Goal: Task Accomplishment & Management: Manage account settings

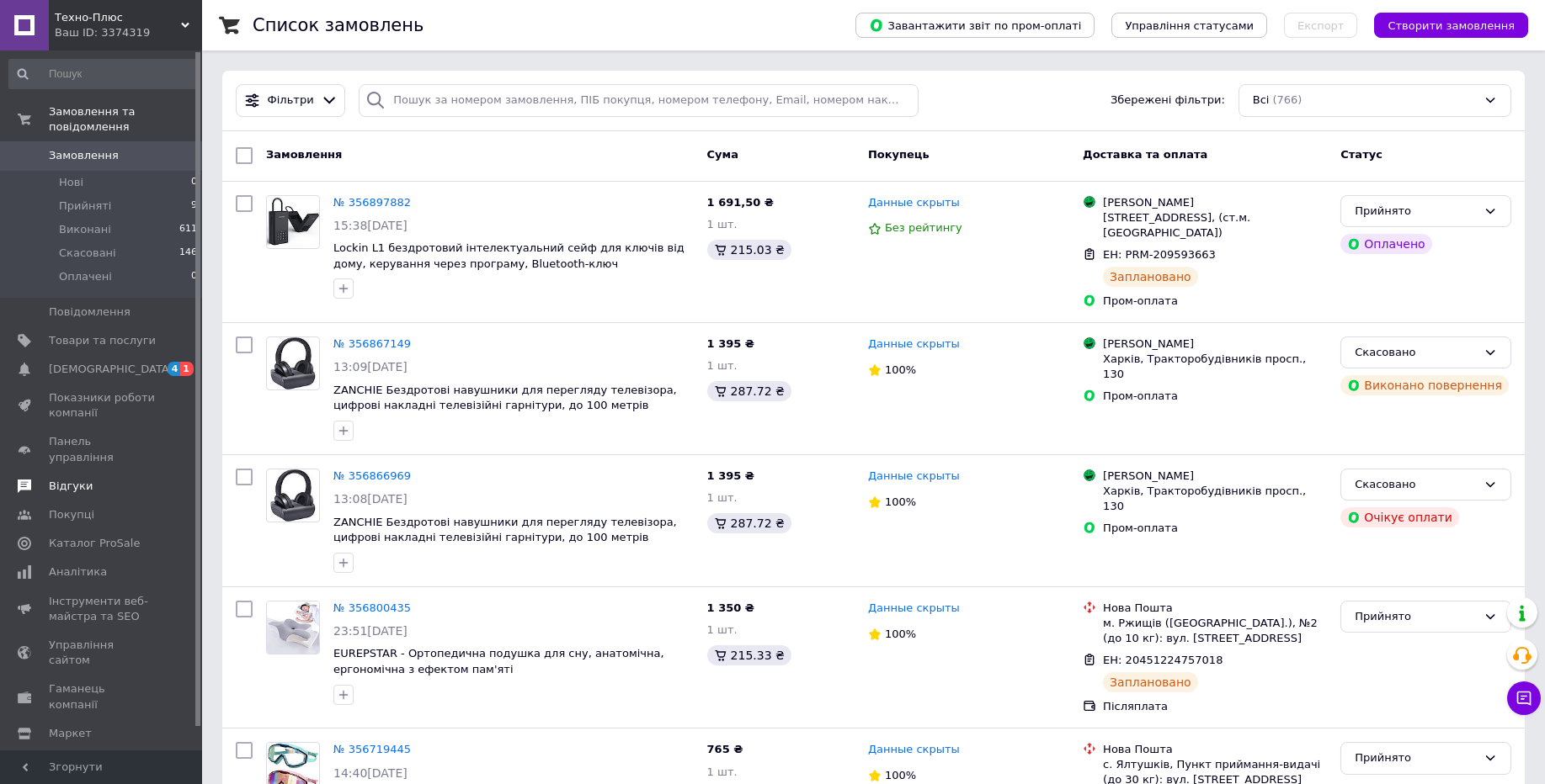
click at [84, 472] on link "Відгуки" at bounding box center [104, 486] width 207 height 29
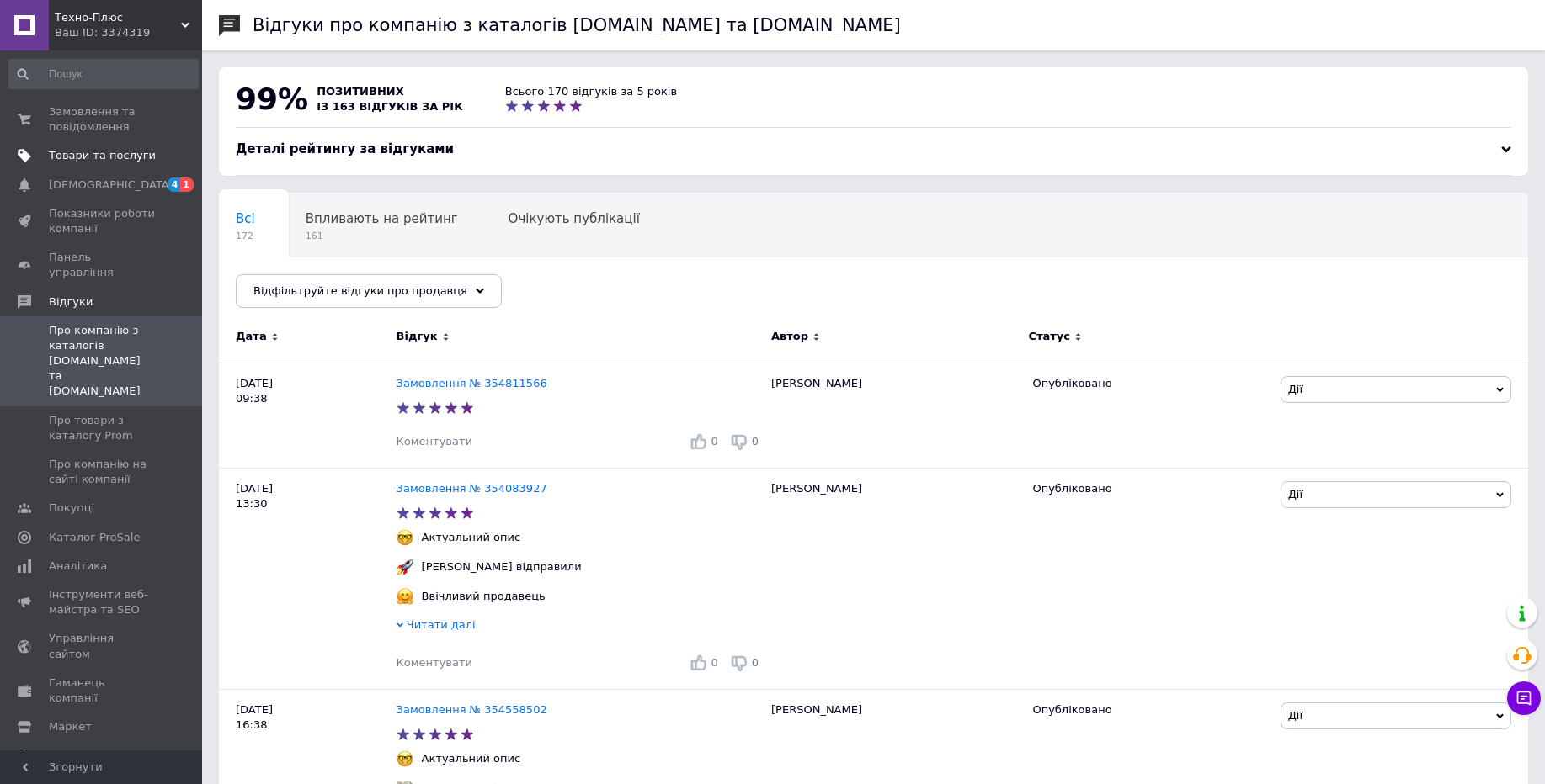
click at [126, 157] on span "Товари та послуги" at bounding box center [102, 155] width 107 height 15
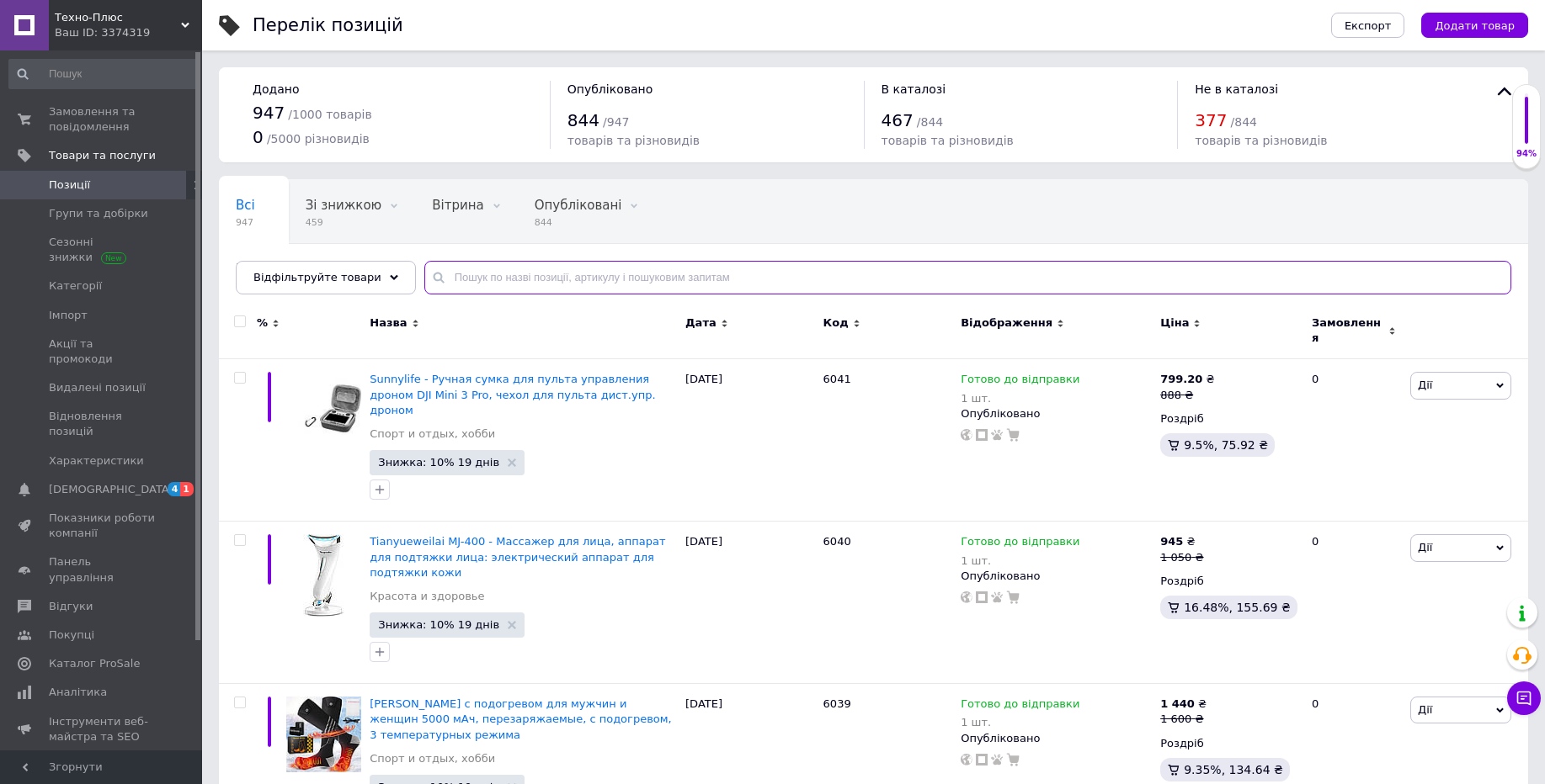
click at [447, 278] on input "text" at bounding box center [968, 278] width 1087 height 34
click at [550, 282] on input "text" at bounding box center [968, 278] width 1087 height 34
click at [540, 281] on input "text" at bounding box center [968, 278] width 1087 height 34
click at [464, 25] on div "Перелік позицій" at bounding box center [774, 25] width 1046 height 51
click at [70, 678] on link "Аналітика" at bounding box center [104, 692] width 207 height 29
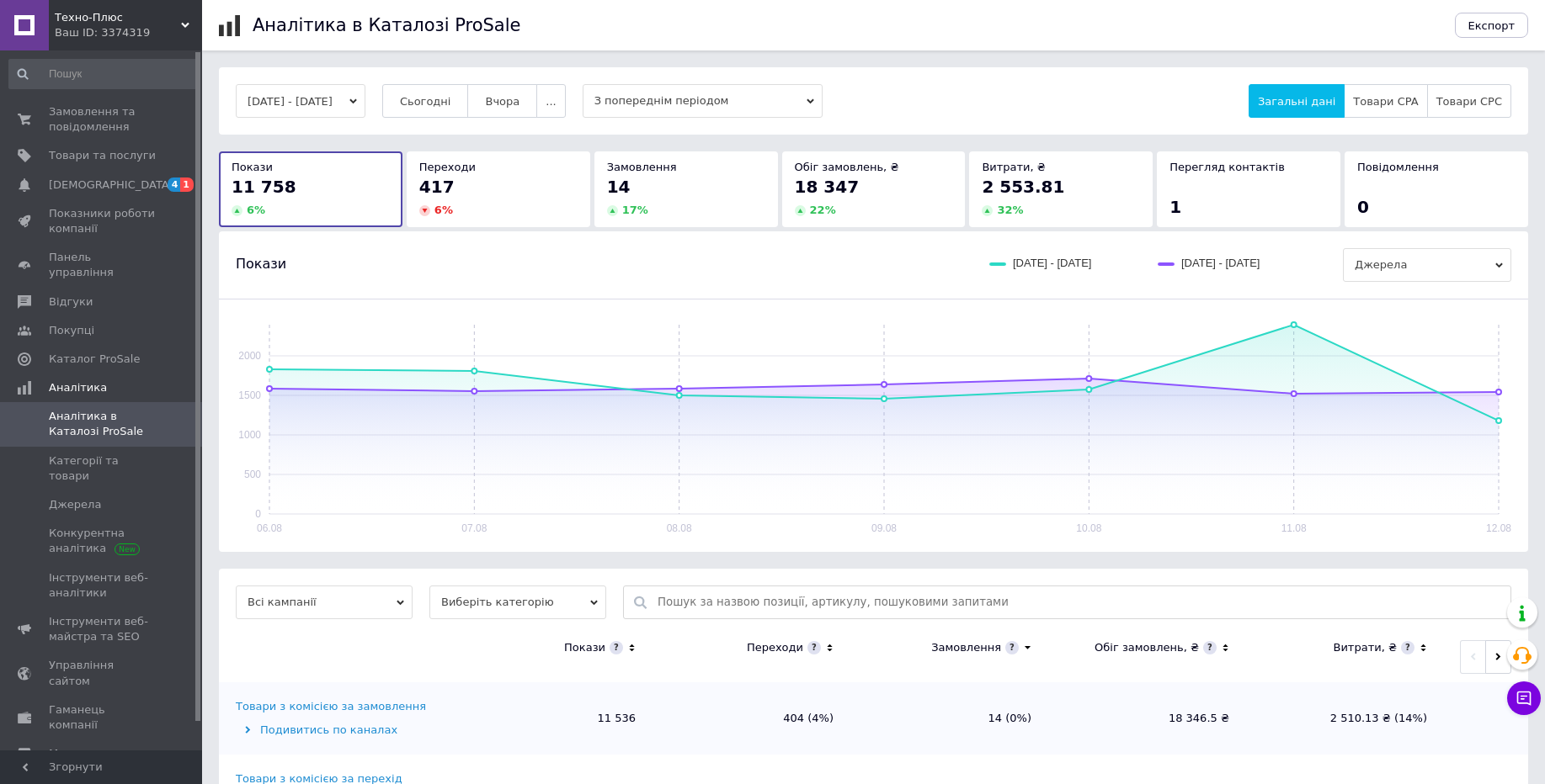
click at [84, 409] on span "Аналітика в Каталозі ProSale" at bounding box center [102, 424] width 107 height 30
click at [736, 107] on span "З попереднім періодом" at bounding box center [703, 101] width 240 height 34
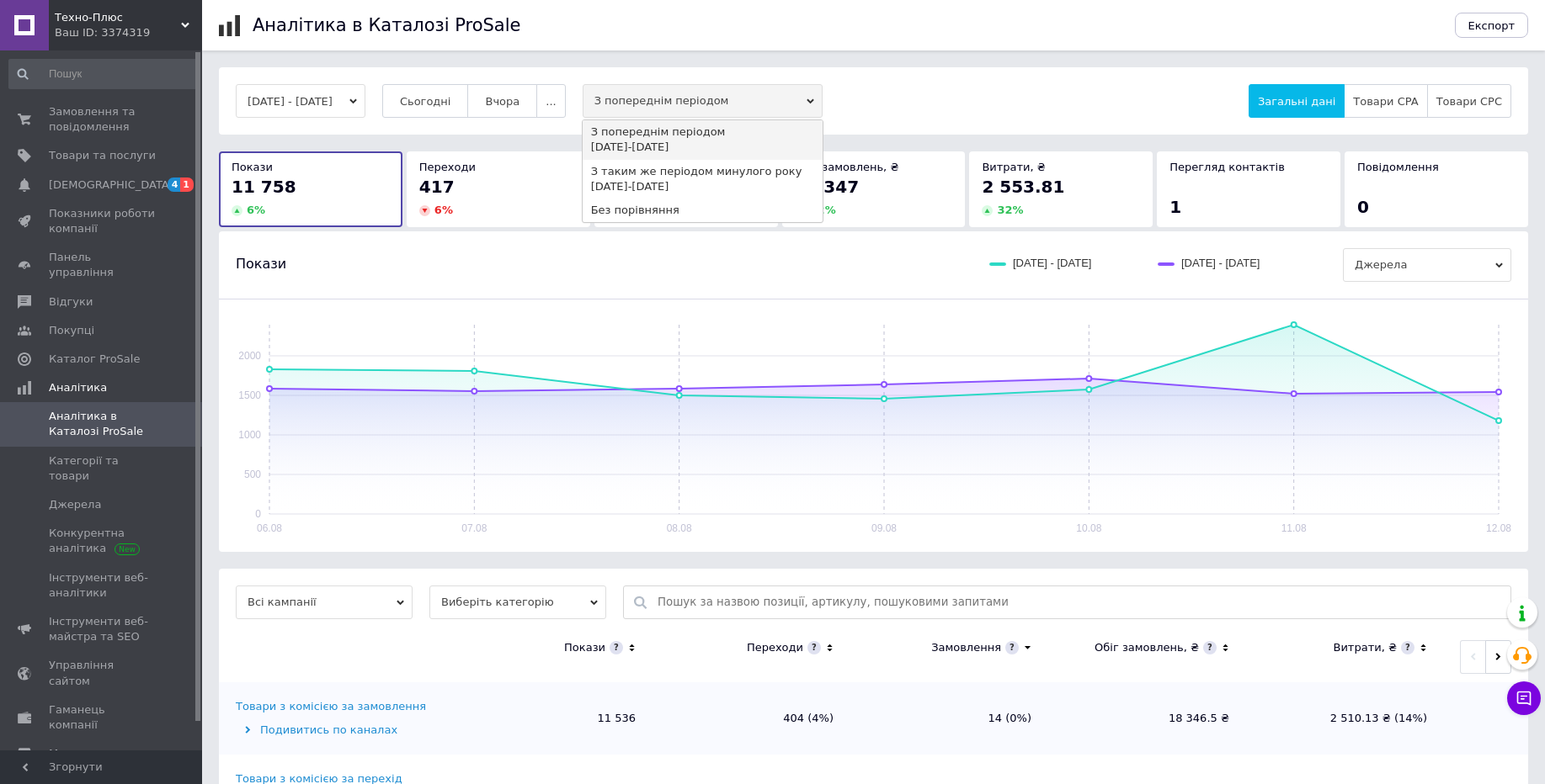
click at [736, 107] on span "З попереднім періодом" at bounding box center [703, 101] width 240 height 34
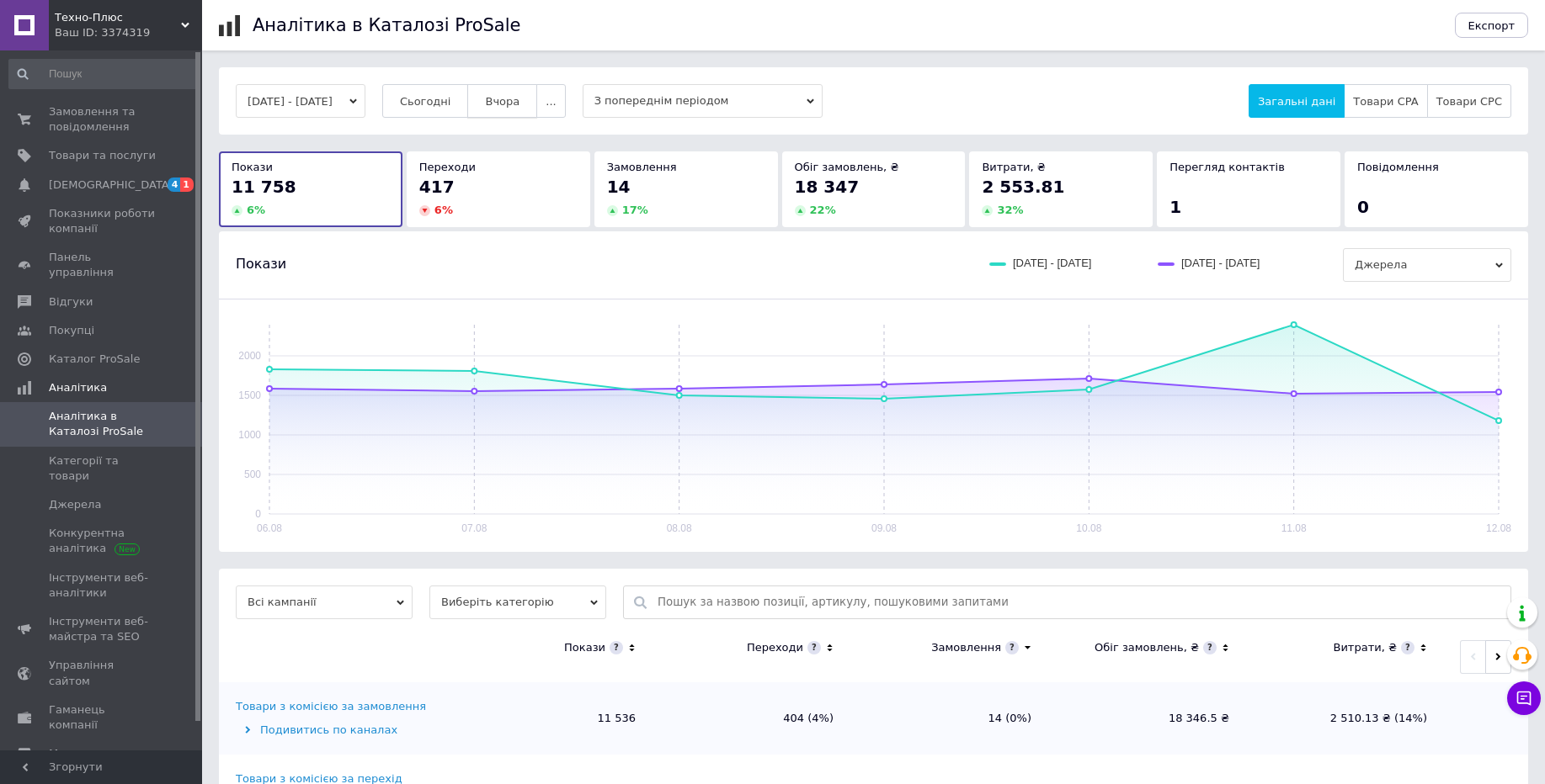
click at [519, 99] on span "Вчора" at bounding box center [502, 101] width 35 height 13
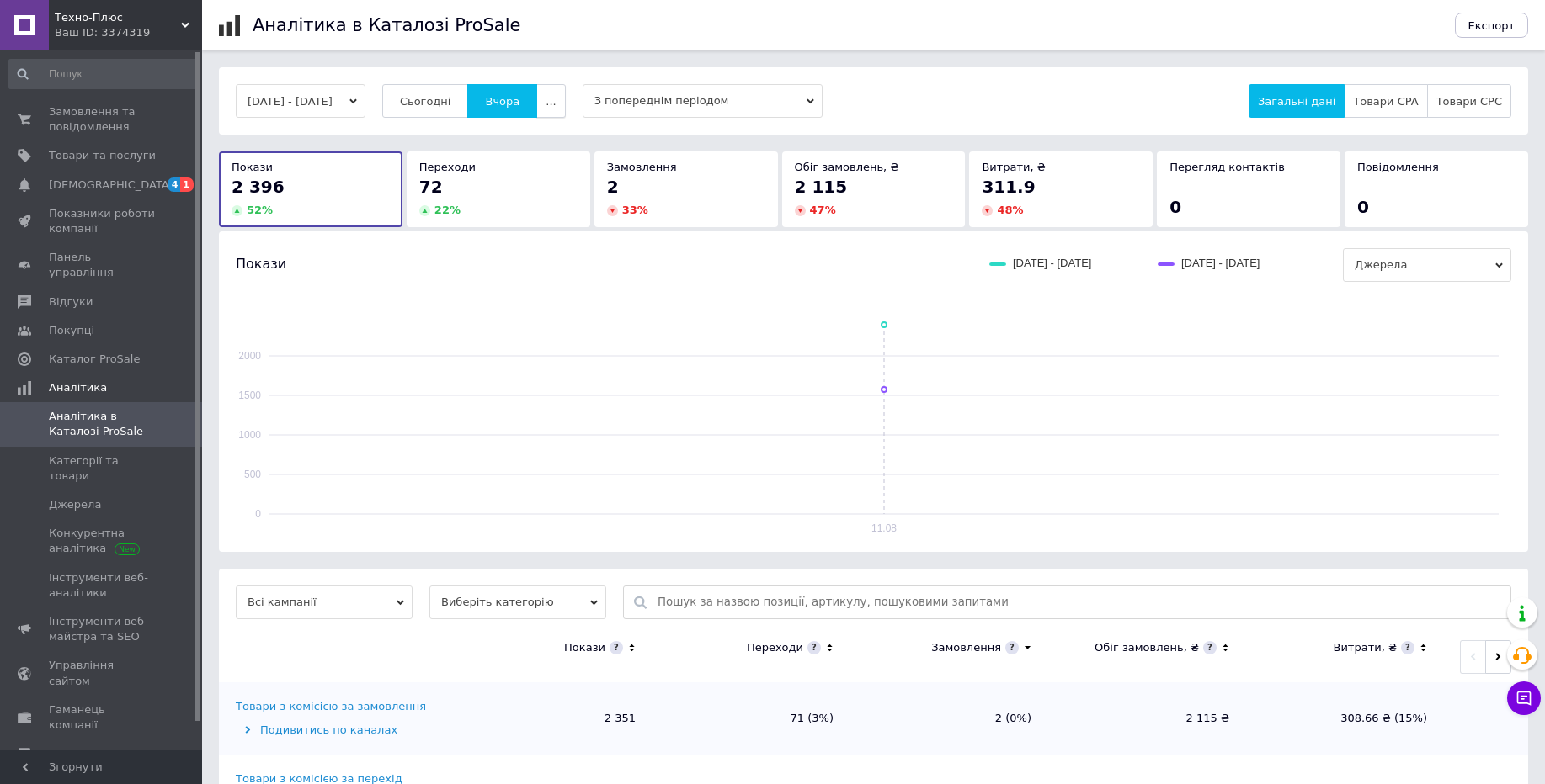
click at [565, 101] on button "..." at bounding box center [550, 101] width 29 height 34
click at [354, 106] on button "[DATE] - [DATE]" at bounding box center [301, 101] width 130 height 34
click at [581, 27] on div "Аналітика в Каталозі ProSale" at bounding box center [845, 25] width 1186 height 51
click at [329, 97] on button "[DATE] - [DATE]" at bounding box center [301, 101] width 130 height 34
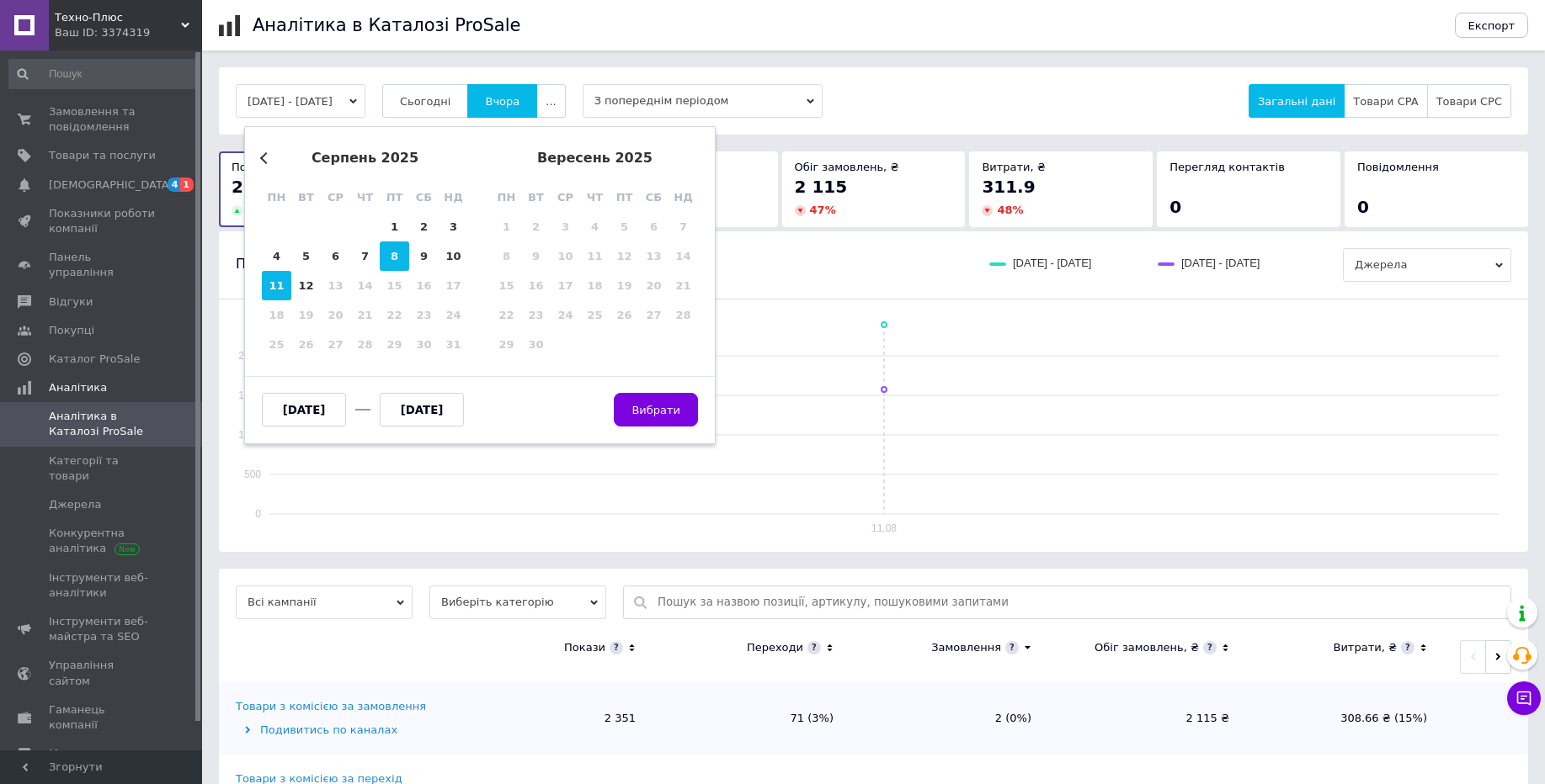
click at [398, 252] on div "8" at bounding box center [395, 256] width 30 height 30
type input "[DATE]"
click at [654, 413] on span "Вибрати" at bounding box center [656, 409] width 84 height 13
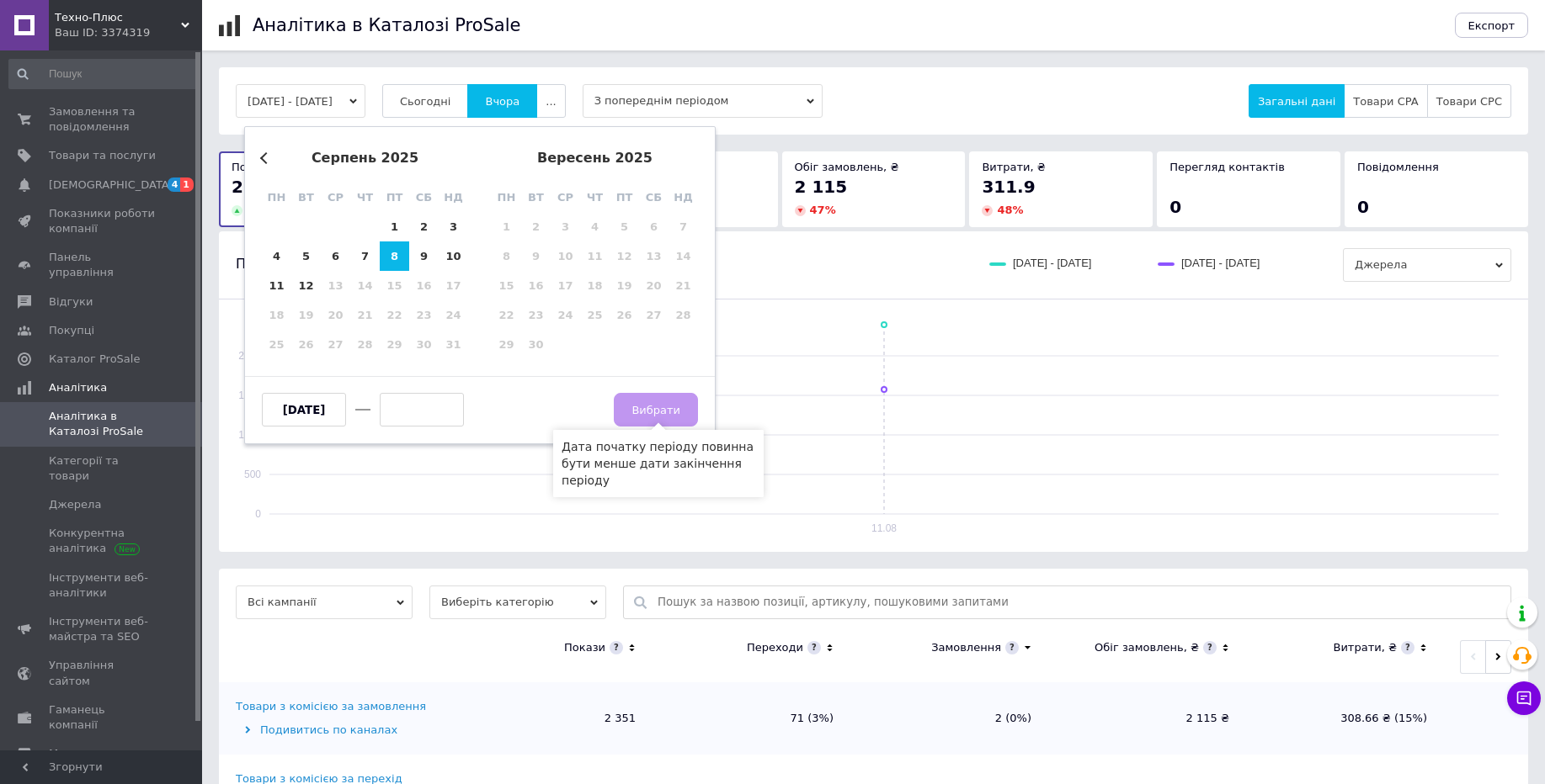
click at [678, 410] on span "Вибрати" at bounding box center [656, 409] width 84 height 13
click at [397, 260] on div "8" at bounding box center [395, 256] width 30 height 30
type input "[DATE]"
click at [664, 410] on span "Вибрати" at bounding box center [656, 410] width 49 height 13
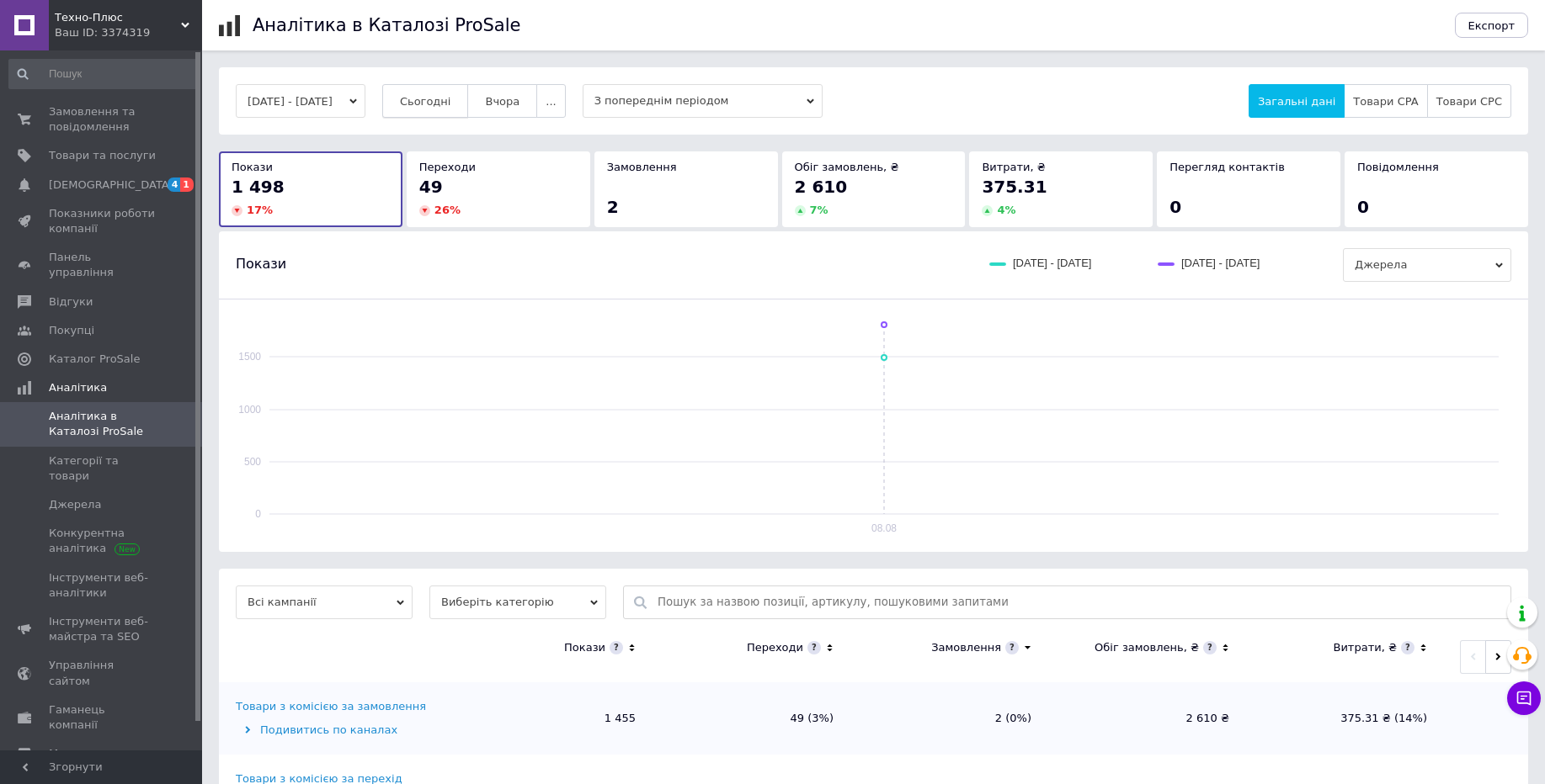
click at [438, 105] on span "Сьогодні" at bounding box center [426, 101] width 52 height 13
click at [556, 102] on span "..." at bounding box center [551, 101] width 10 height 13
click at [565, 104] on button "..." at bounding box center [550, 101] width 29 height 34
click at [345, 89] on button "[DATE] - [DATE]" at bounding box center [301, 101] width 130 height 34
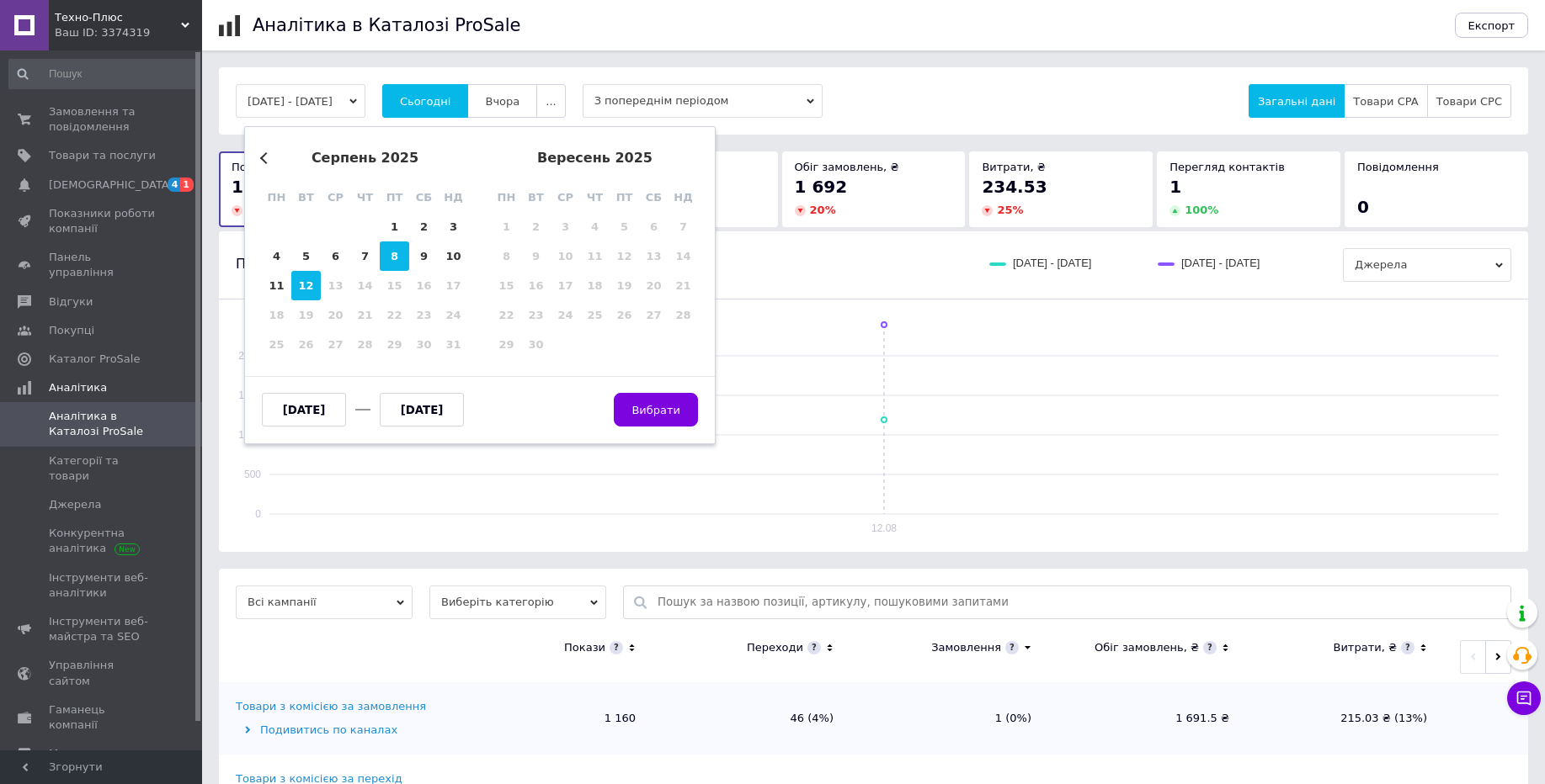
click at [397, 258] on div "8" at bounding box center [395, 256] width 30 height 30
type input "[DATE]"
click at [397, 258] on div "8" at bounding box center [395, 256] width 30 height 30
type input "[DATE]"
click at [681, 412] on button "Вибрати" at bounding box center [656, 410] width 84 height 34
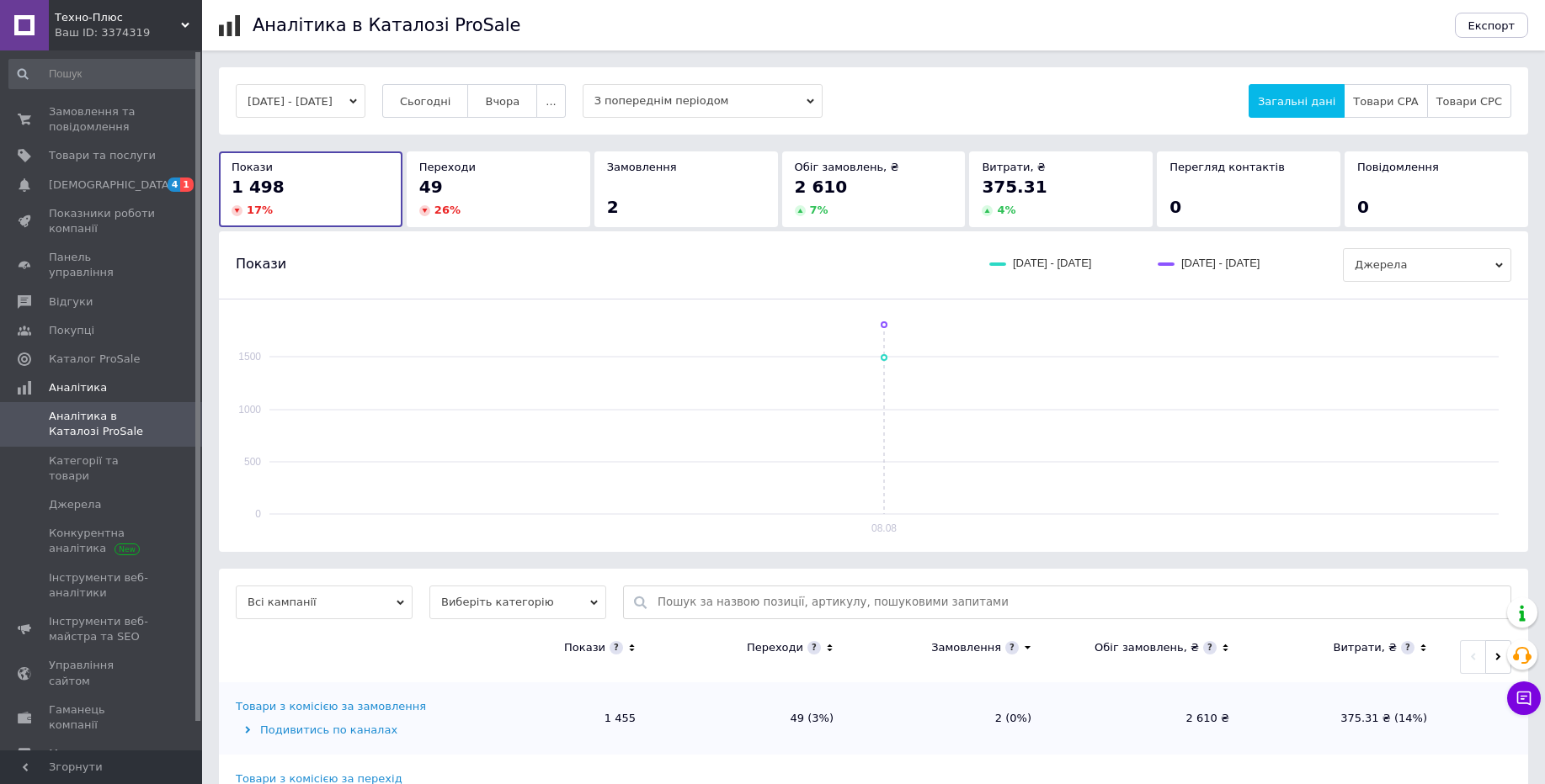
click at [720, 97] on span "З попереднім періодом" at bounding box center [703, 101] width 240 height 34
click at [698, 142] on div "[DATE] - [DATE]" at bounding box center [703, 146] width 223 height 15
click at [445, 96] on span "Сьогодні" at bounding box center [426, 101] width 52 height 13
click at [565, 104] on button "..." at bounding box center [550, 101] width 29 height 34
click at [539, 196] on span "2 тижні" at bounding box center [518, 199] width 44 height 13
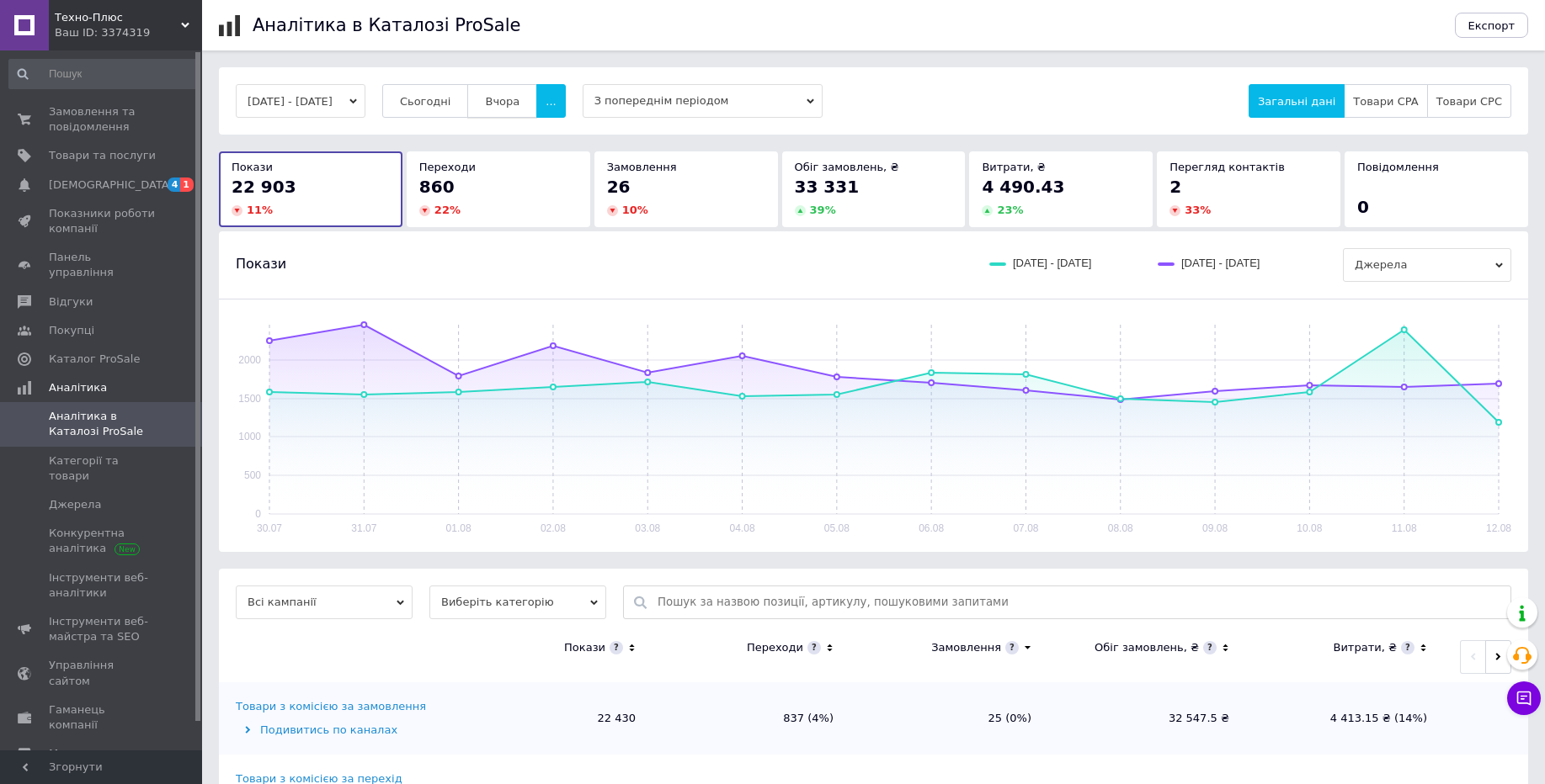
click at [518, 102] on span "Вчора" at bounding box center [502, 101] width 35 height 13
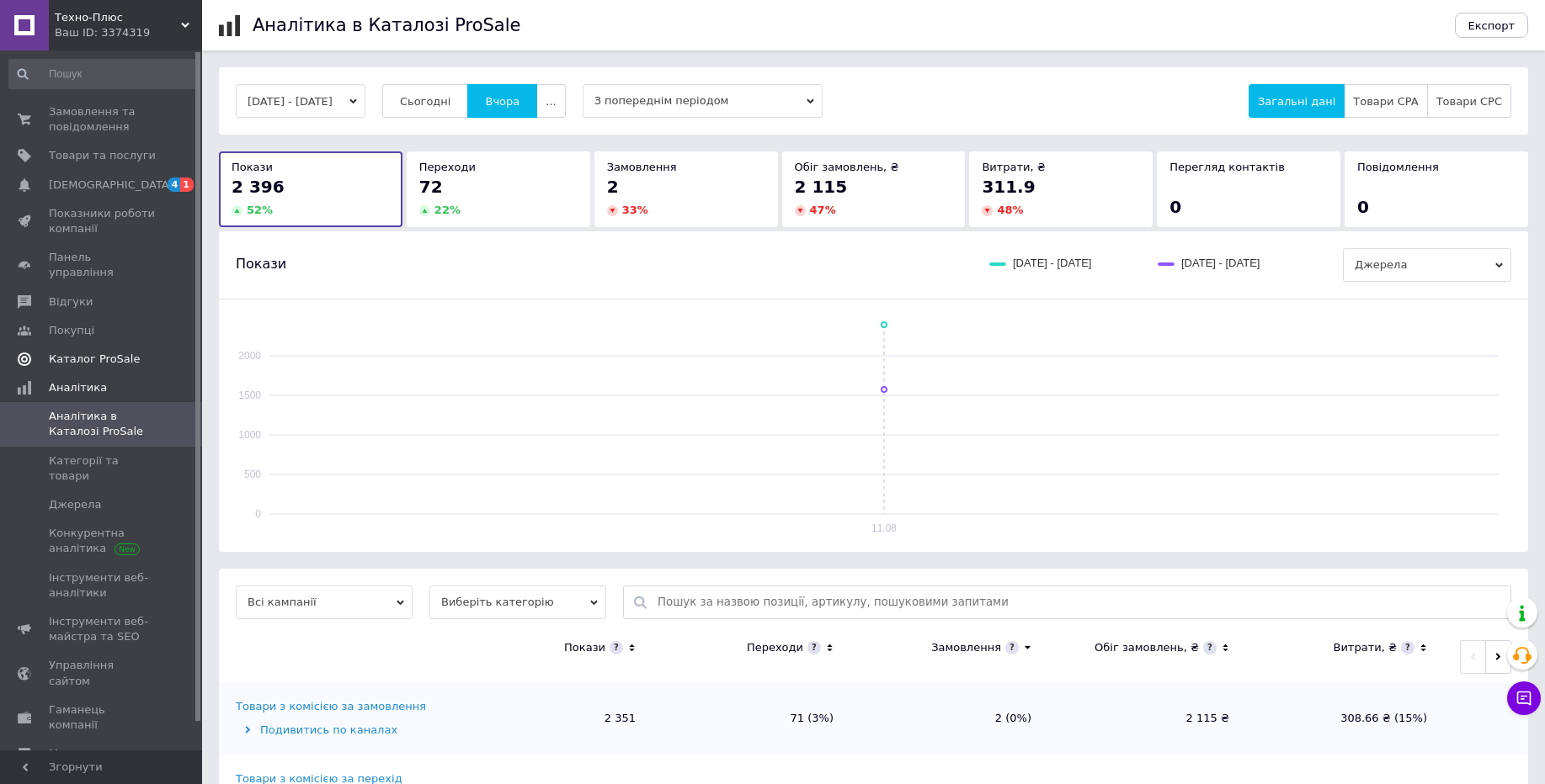
click at [94, 352] on span "Каталог ProSale" at bounding box center [94, 359] width 91 height 15
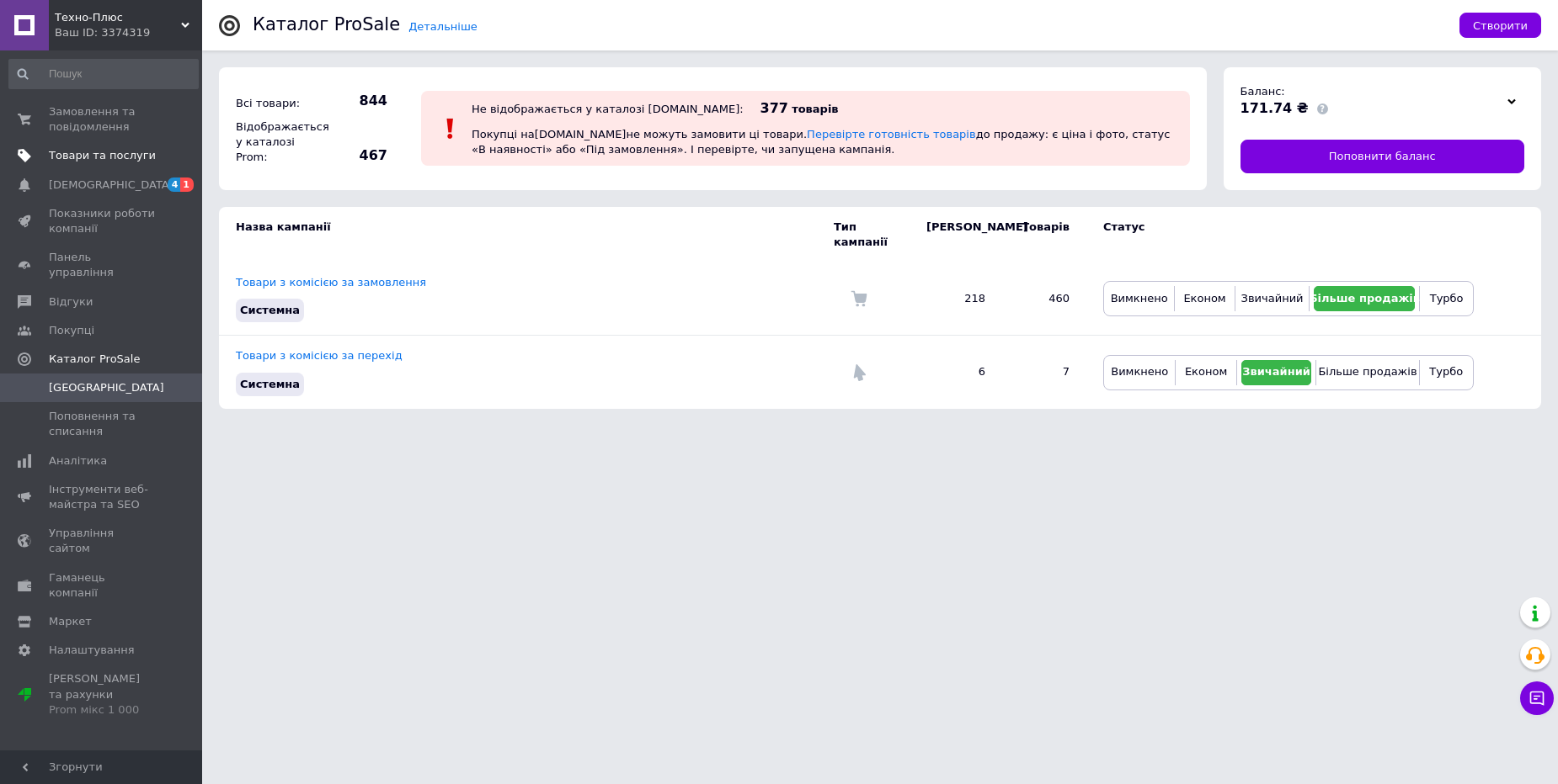
click at [98, 162] on span "Товари та послуги" at bounding box center [102, 155] width 107 height 15
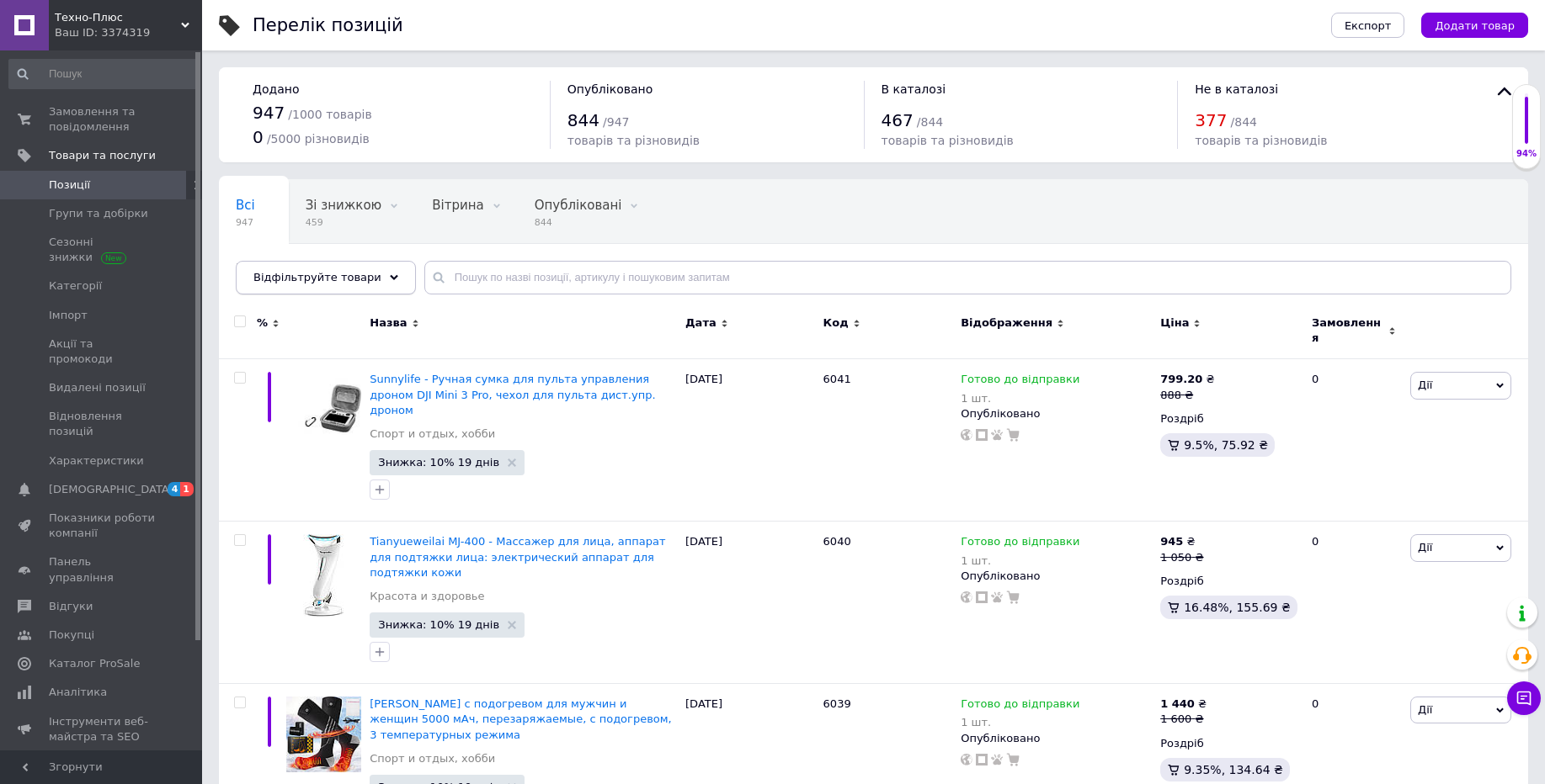
click at [321, 280] on span "Відфільтруйте товари" at bounding box center [317, 277] width 128 height 13
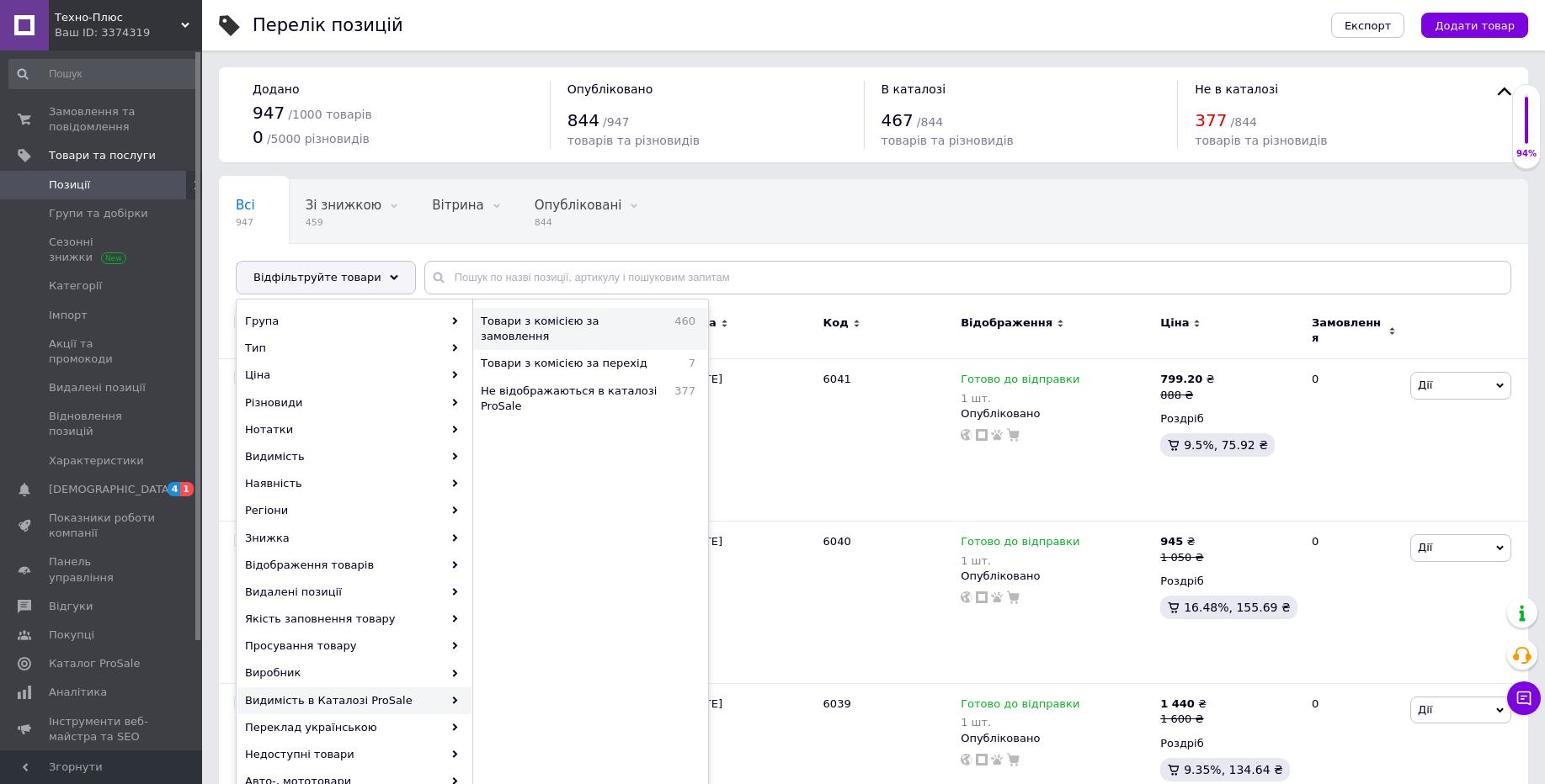
click at [588, 323] on span "Товари з комісією за замовлення" at bounding box center [573, 329] width 185 height 30
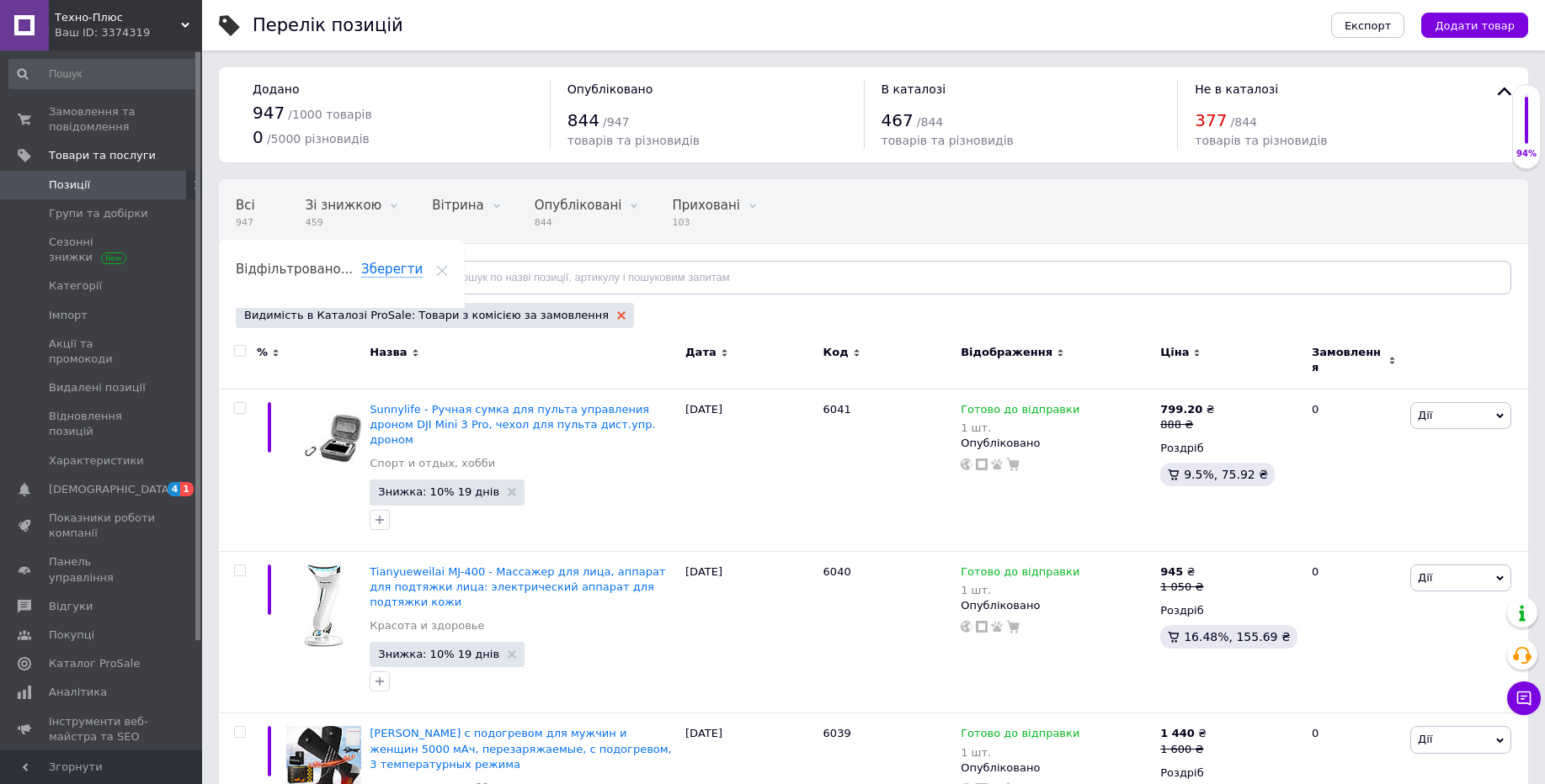
click at [617, 312] on icon at bounding box center [621, 316] width 8 height 8
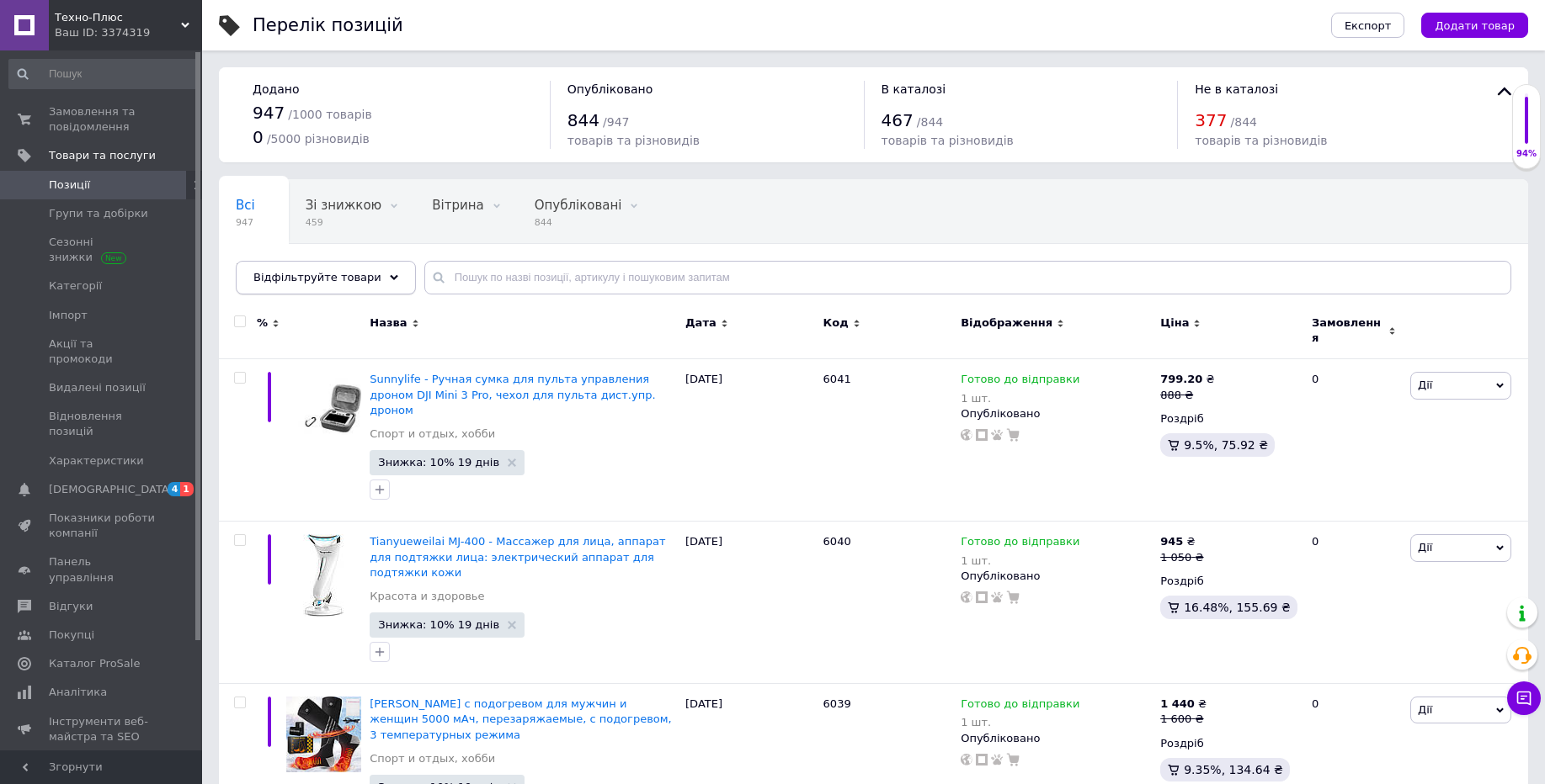
click at [351, 275] on span "Відфільтруйте товари" at bounding box center [317, 277] width 128 height 13
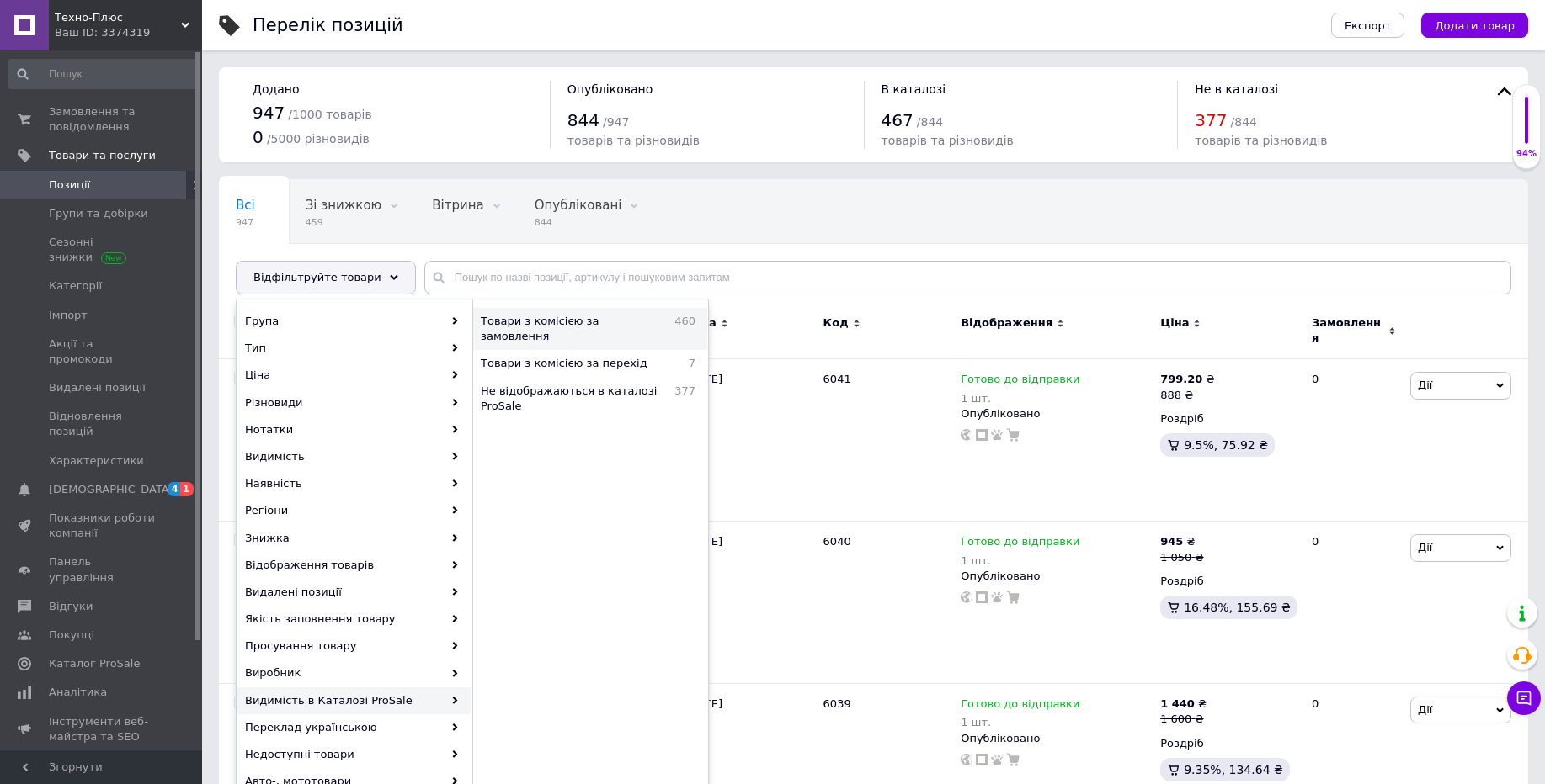
click at [610, 322] on span "Товари з комісією за замовлення" at bounding box center [573, 329] width 185 height 30
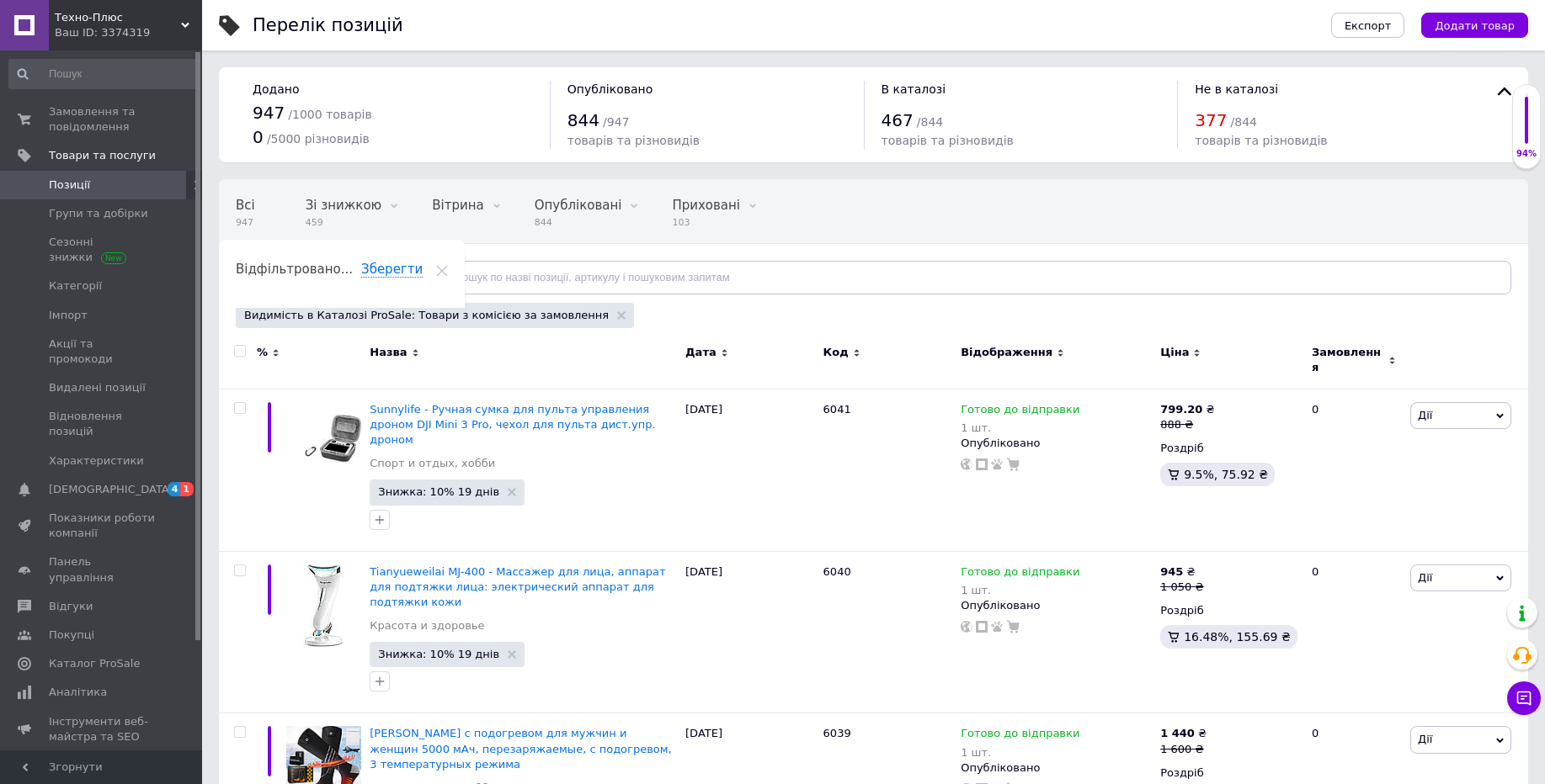
click at [357, 283] on span "Відфільтруйте товари" at bounding box center [317, 277] width 128 height 13
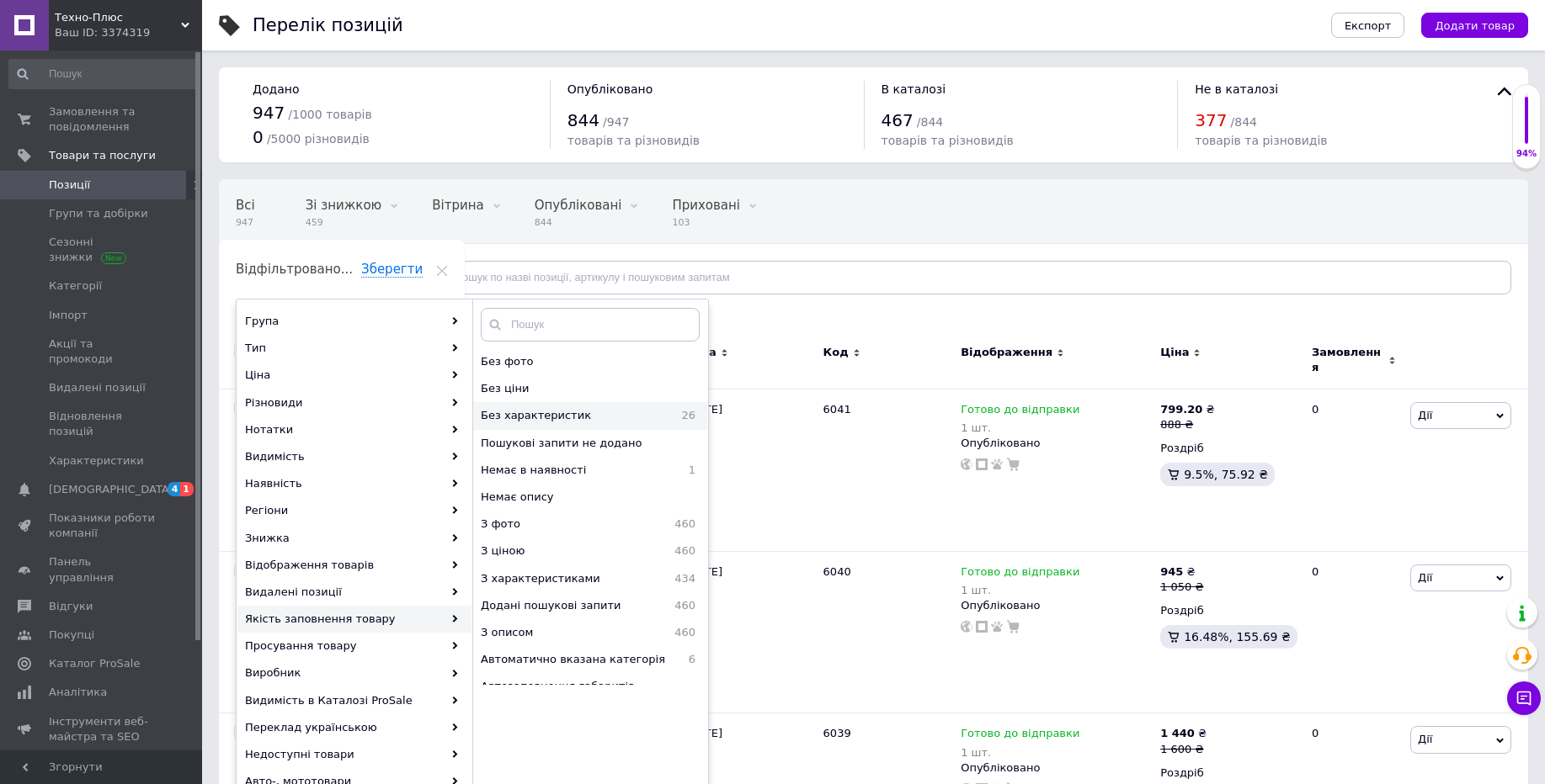
click at [536, 415] on span "Без характеристик" at bounding box center [569, 415] width 178 height 15
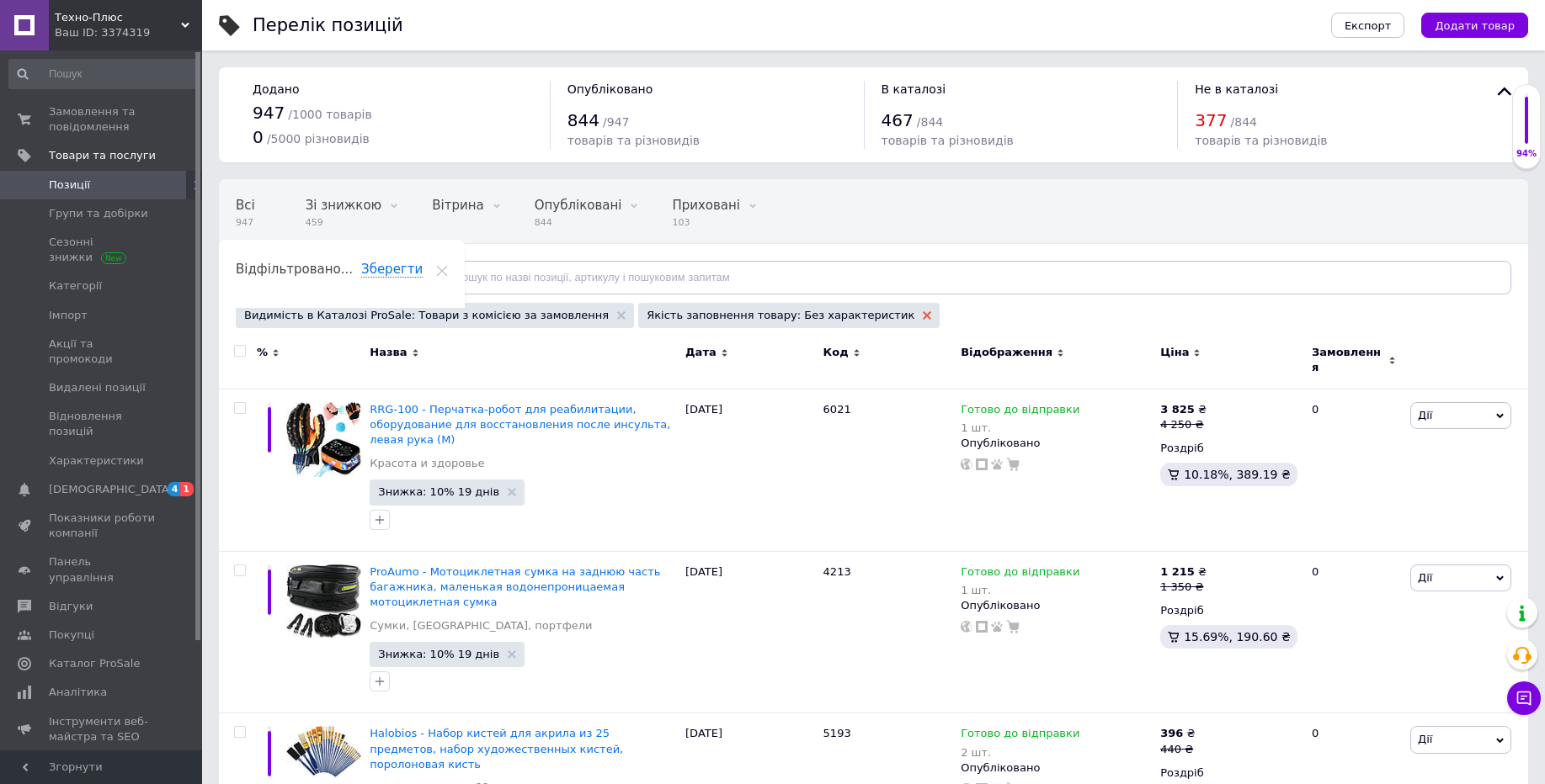
click at [923, 316] on icon at bounding box center [927, 316] width 8 height 8
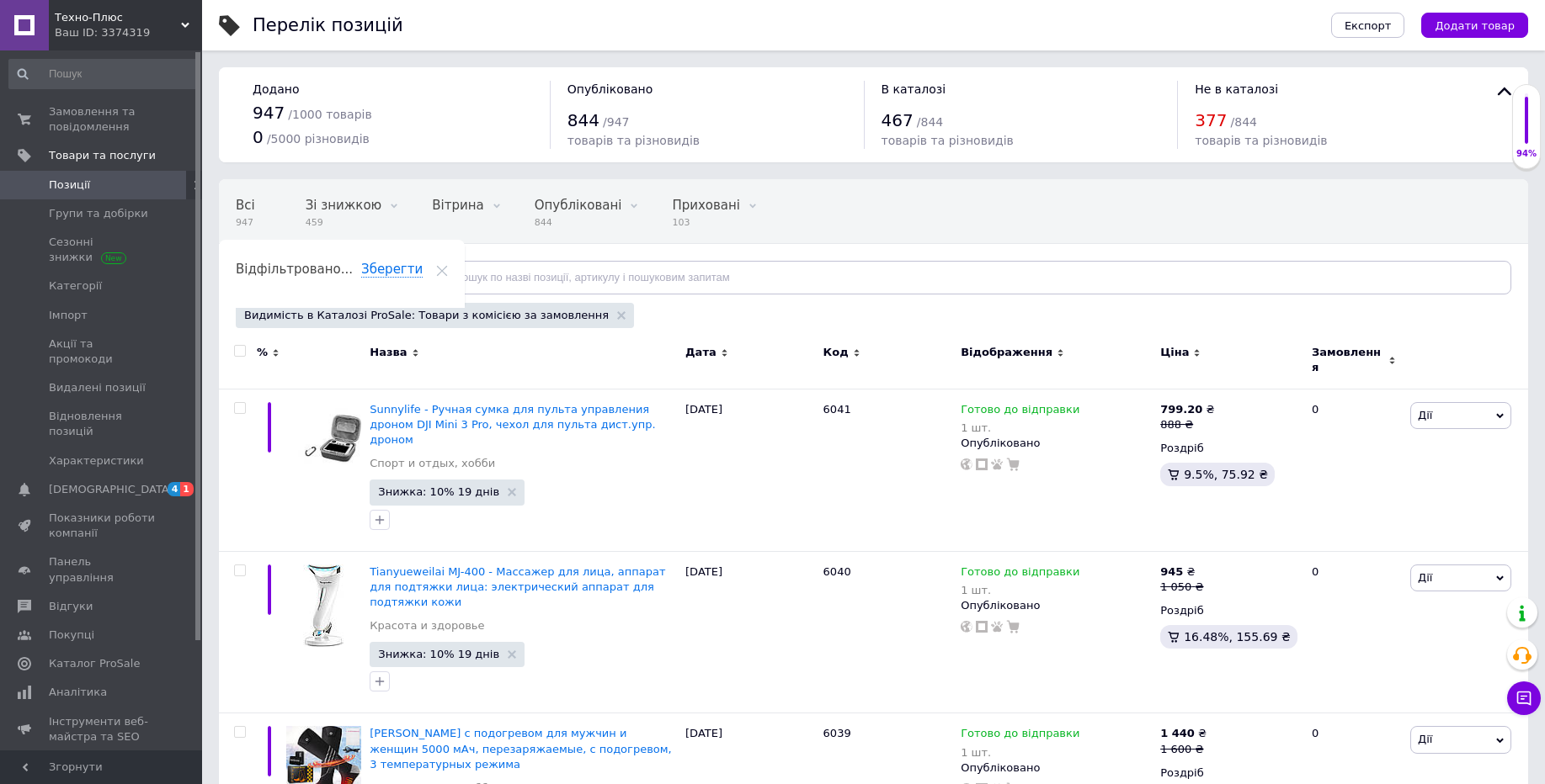
click at [361, 274] on span "Відфільтруйте товари" at bounding box center [317, 277] width 128 height 13
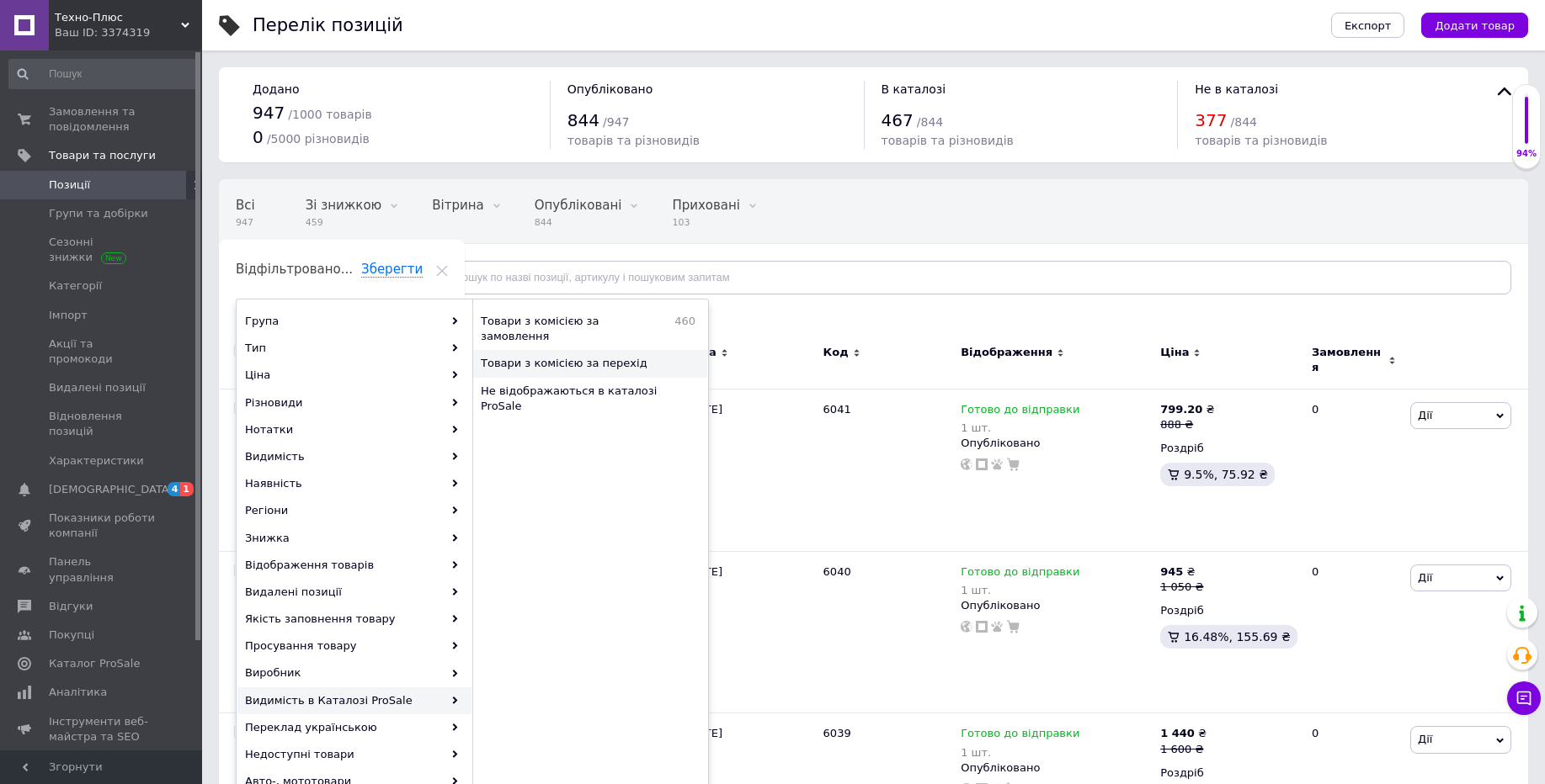
click at [619, 356] on span "Товари з комісією за перехід" at bounding box center [582, 363] width 204 height 15
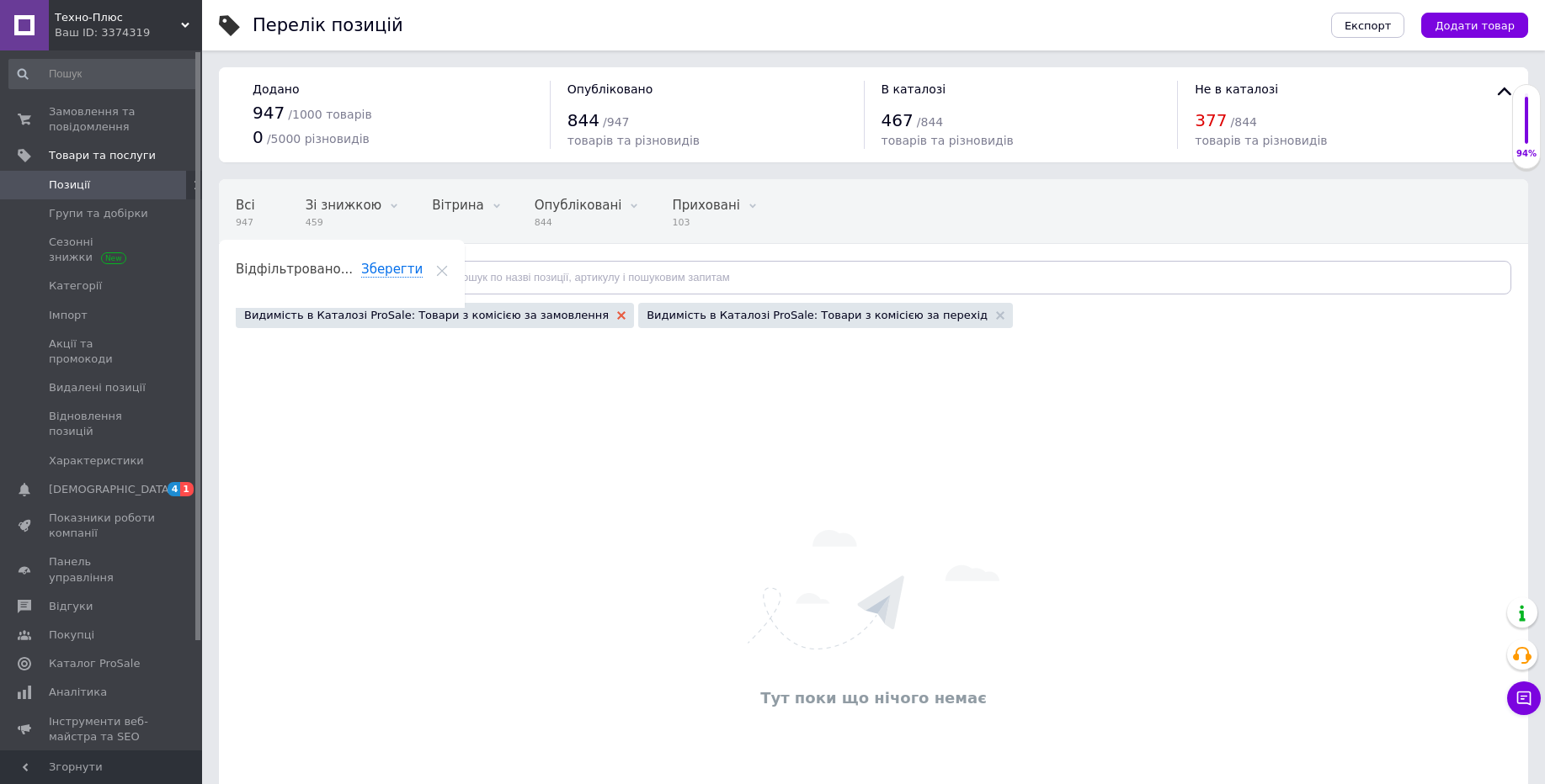
click at [617, 318] on icon at bounding box center [621, 316] width 8 height 8
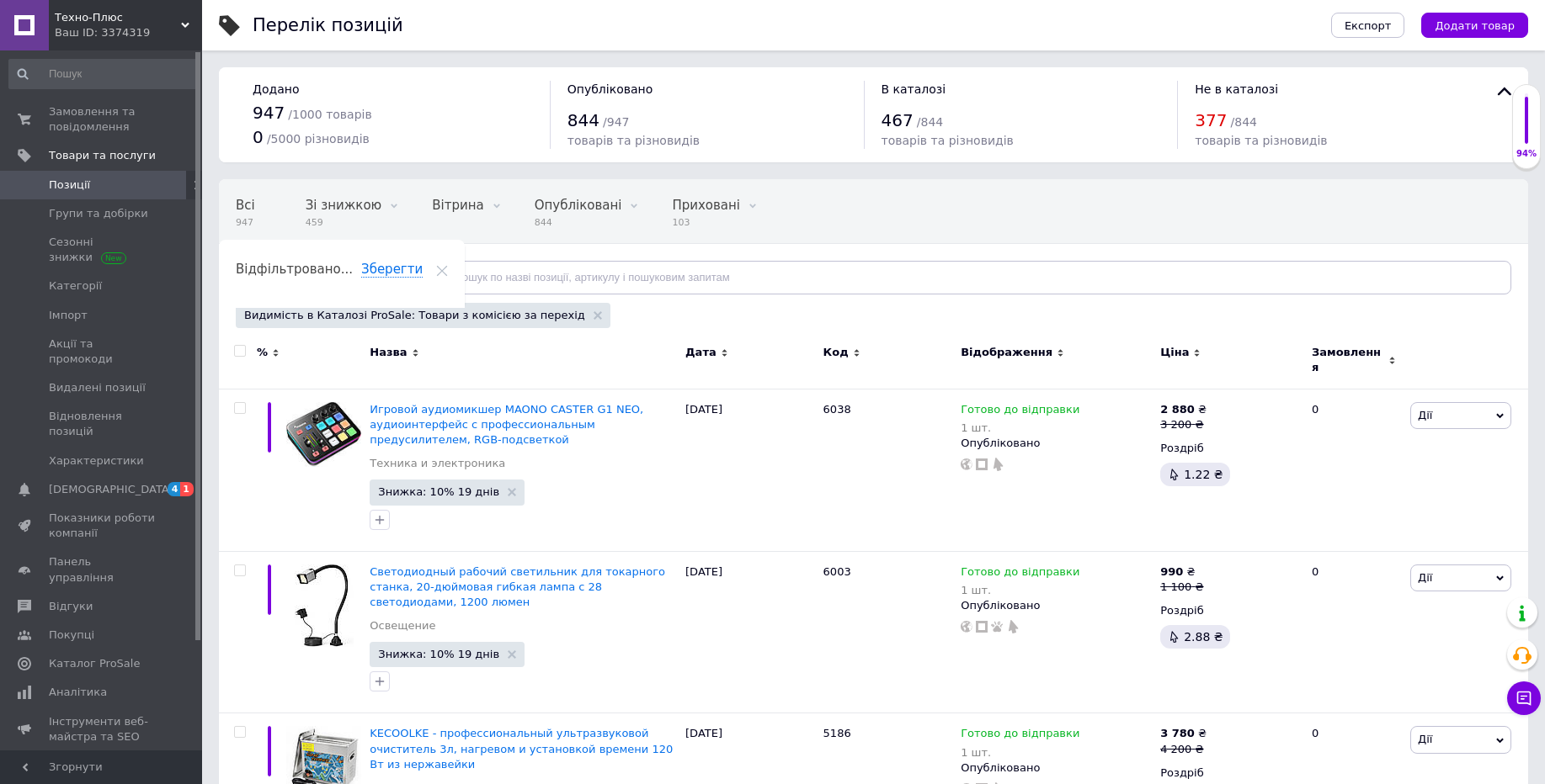
click at [562, 323] on div "Видимість в Каталозі ProSale: Товари з комісією за перехід" at bounding box center [424, 315] width 375 height 25
click at [594, 318] on icon at bounding box center [598, 316] width 8 height 8
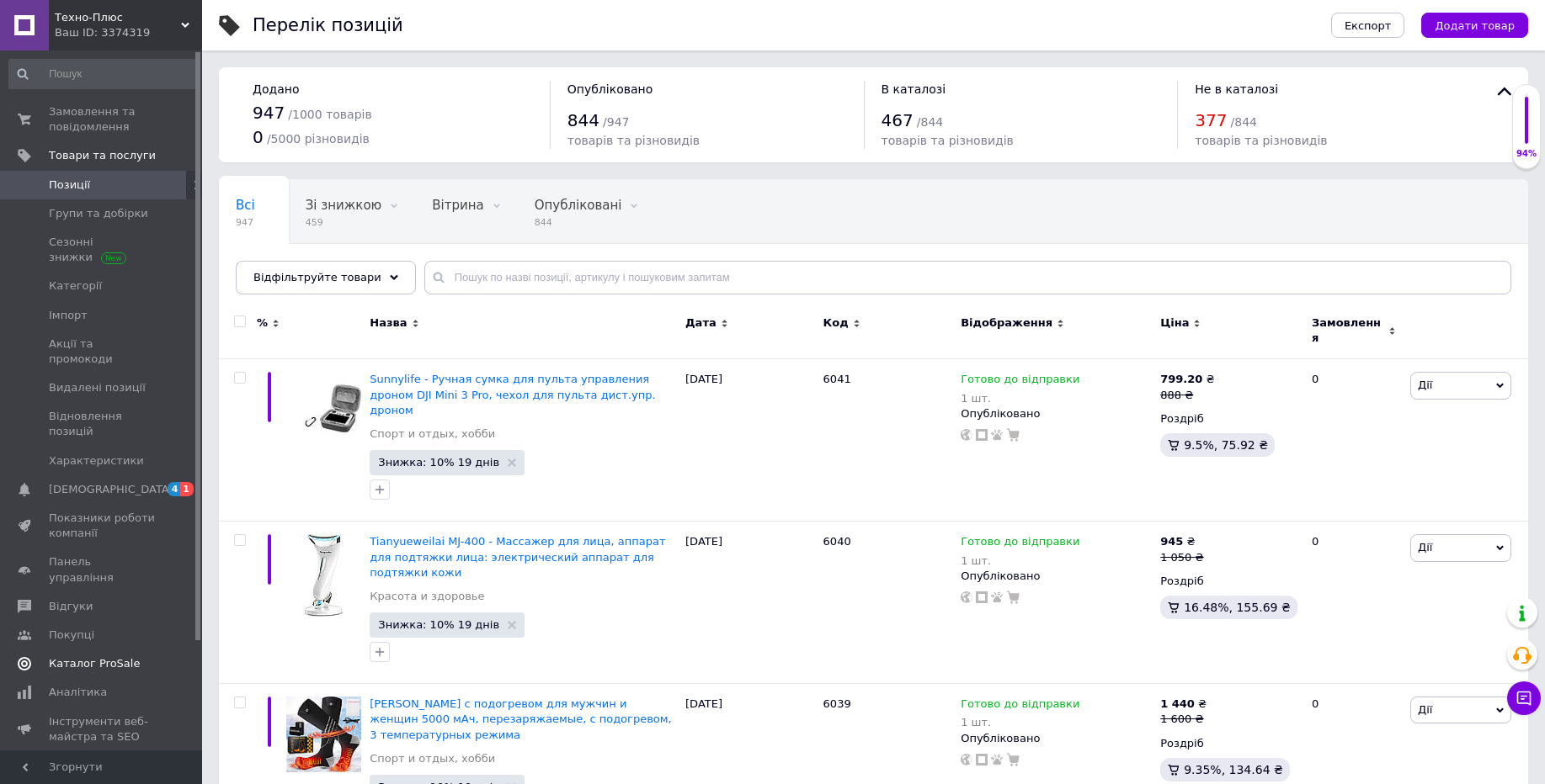
click at [95, 650] on link "Каталог ProSale" at bounding box center [104, 663] width 207 height 29
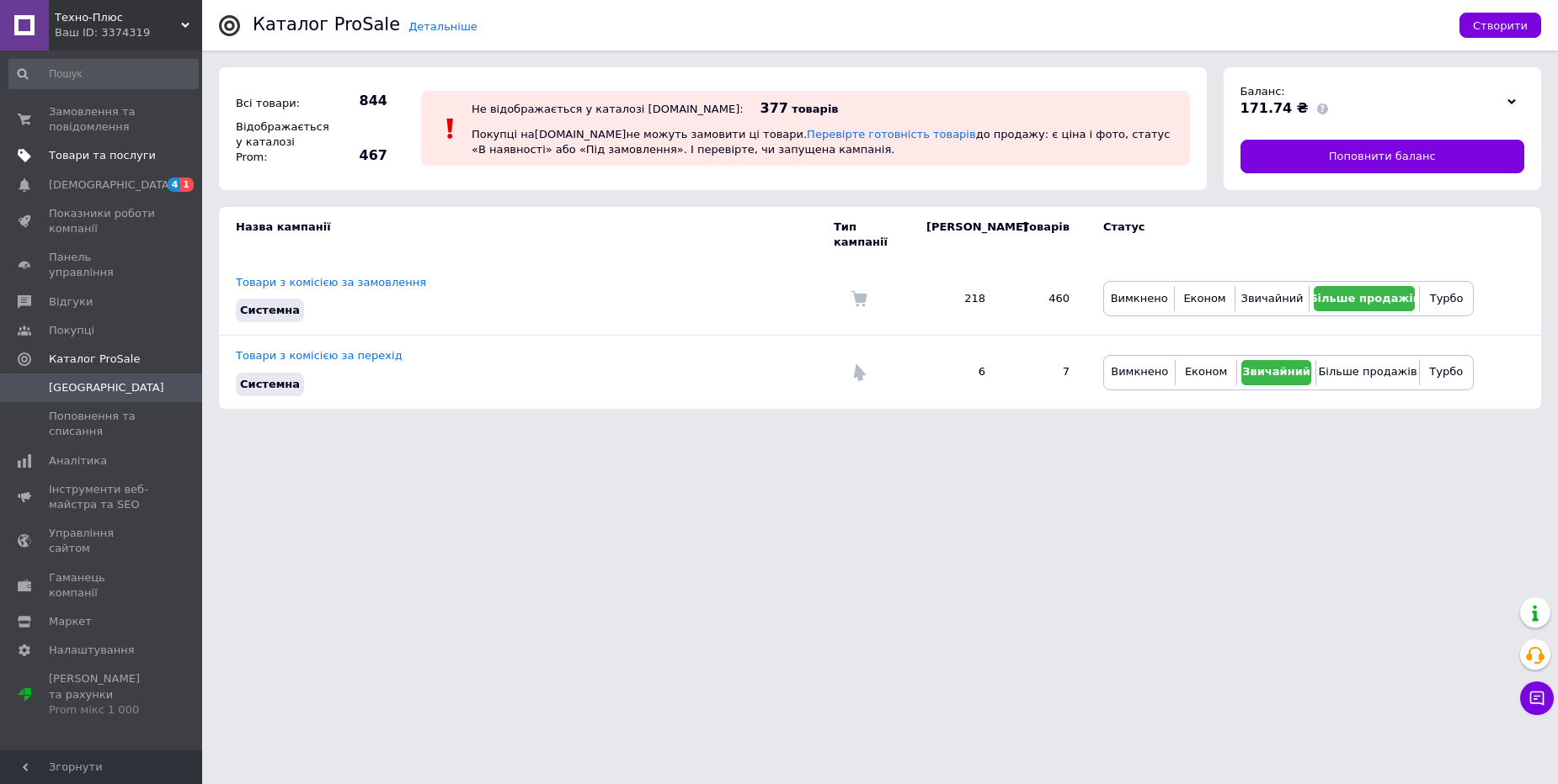
click at [114, 164] on link "Товари та послуги" at bounding box center [104, 155] width 207 height 29
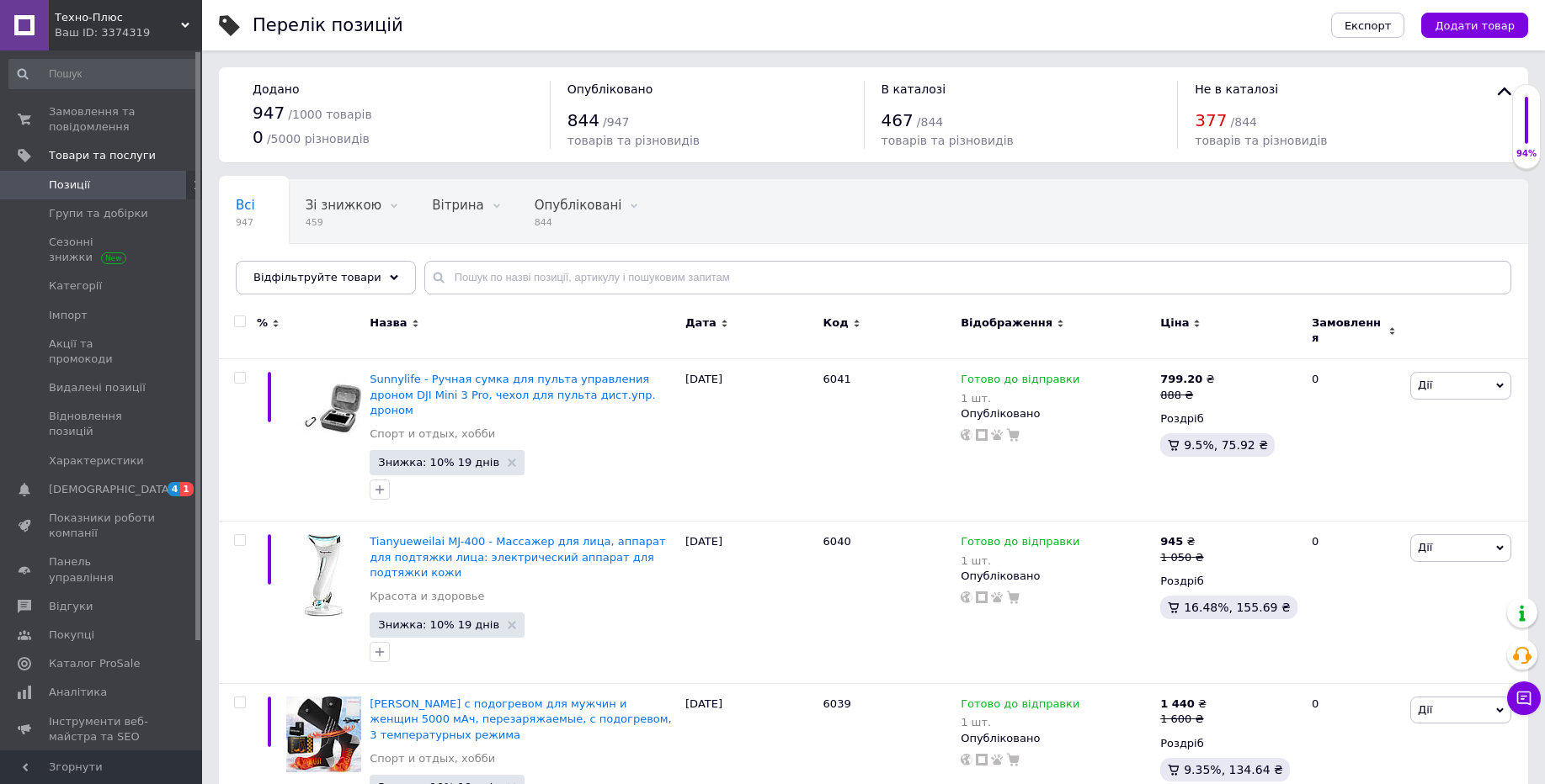
click at [375, 272] on div "Відфільтруйте товари" at bounding box center [326, 278] width 180 height 34
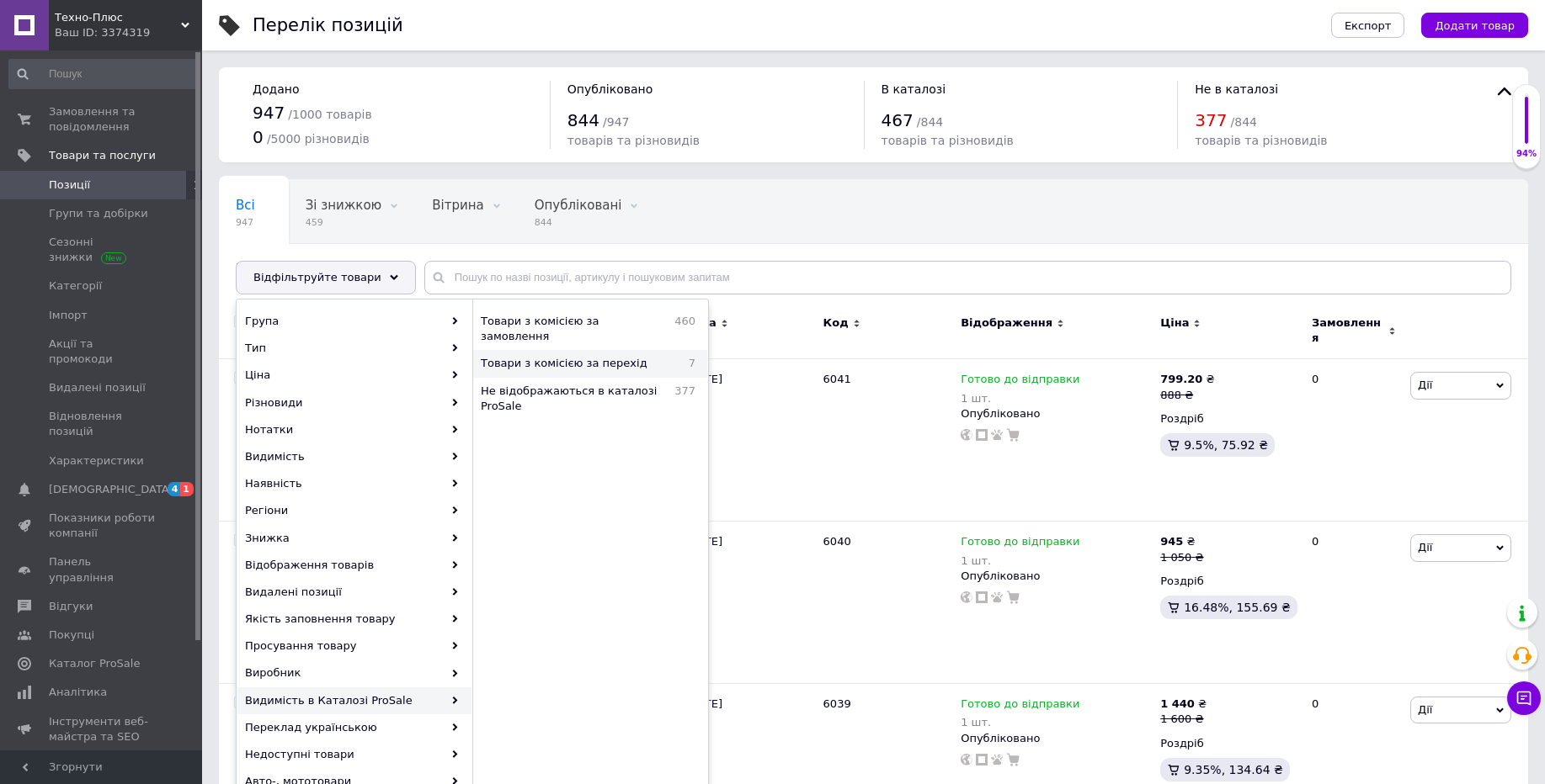
click at [569, 356] on span "Товари з комісією за перехід" at bounding box center [578, 363] width 196 height 15
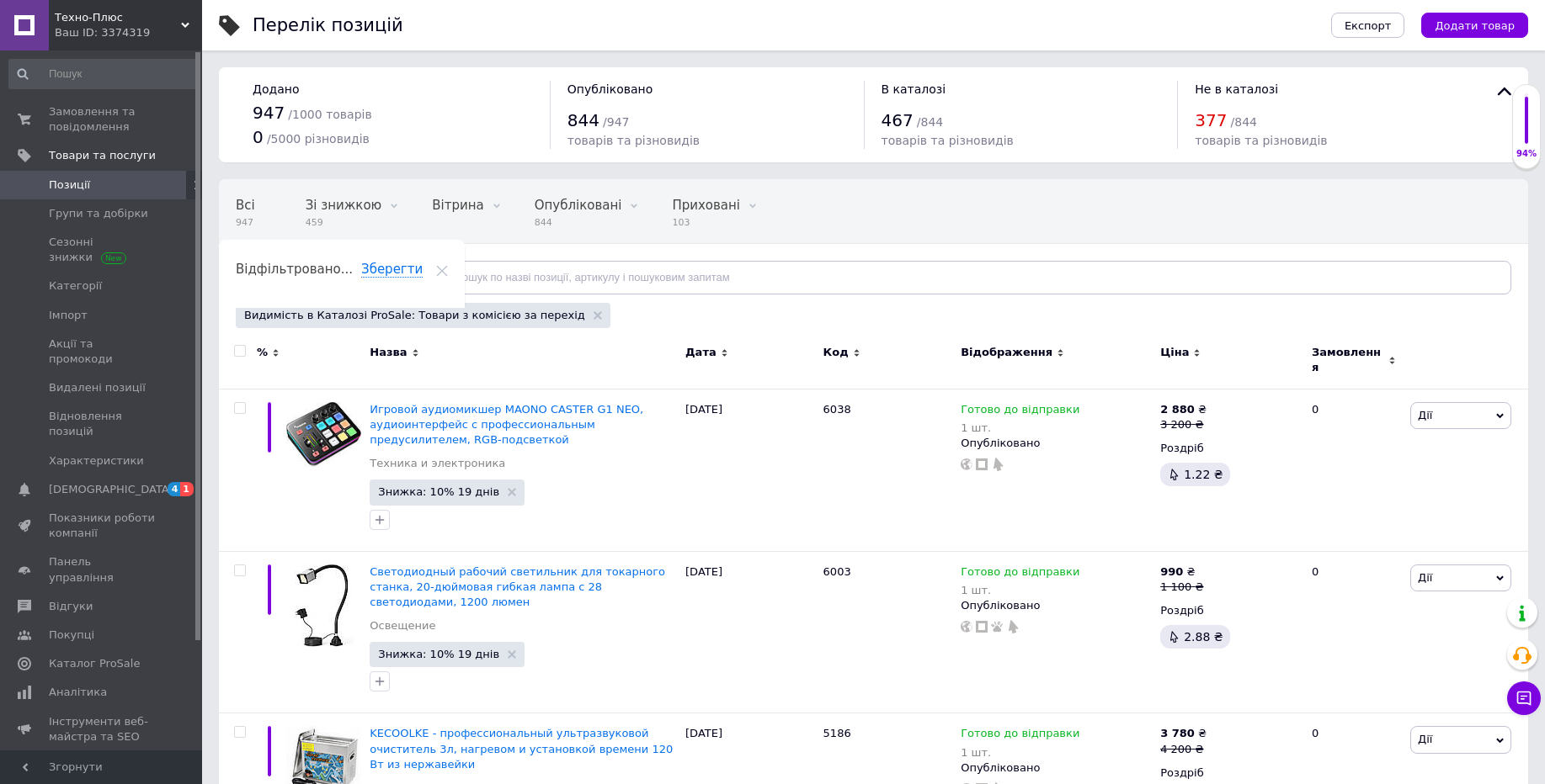
click at [351, 277] on span "Відфільтруйте товари" at bounding box center [317, 277] width 128 height 13
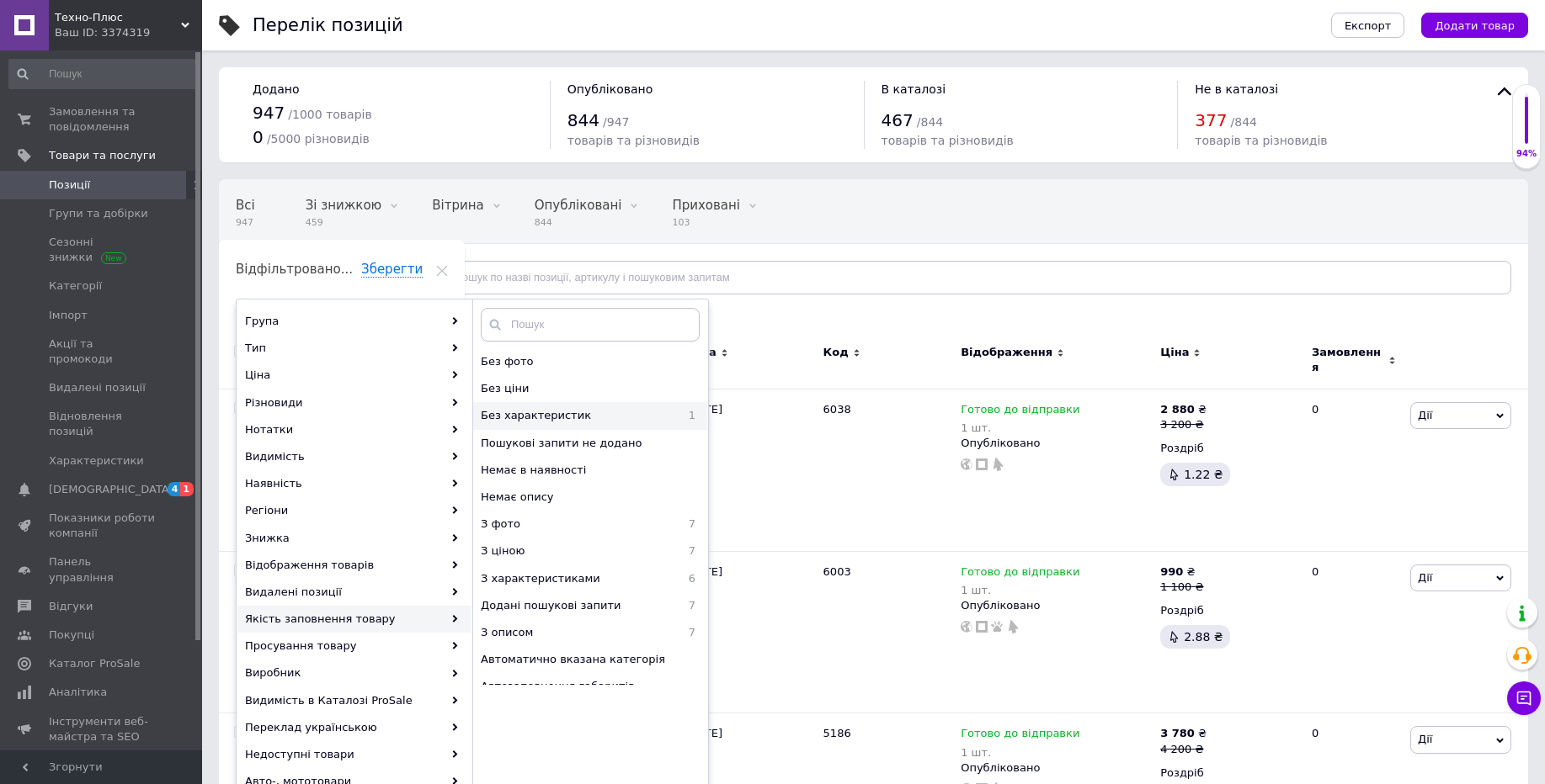
click at [561, 418] on span "Без характеристик" at bounding box center [574, 415] width 188 height 15
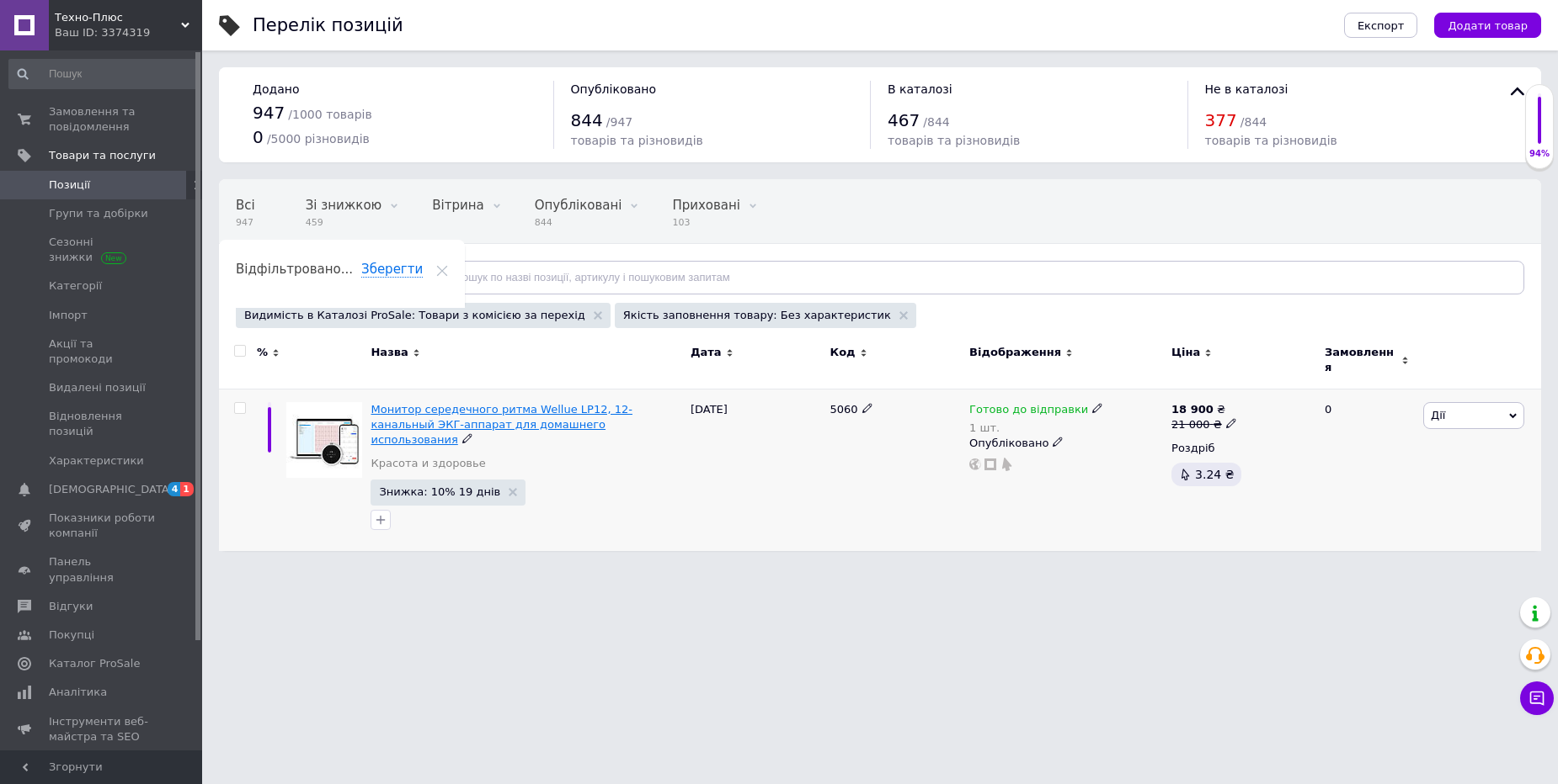
click at [468, 403] on span "Монитор середечного ритма Wellue LP12, 12-канальный ЭКГ-аппарат для домашнего и…" at bounding box center [501, 424] width 261 height 43
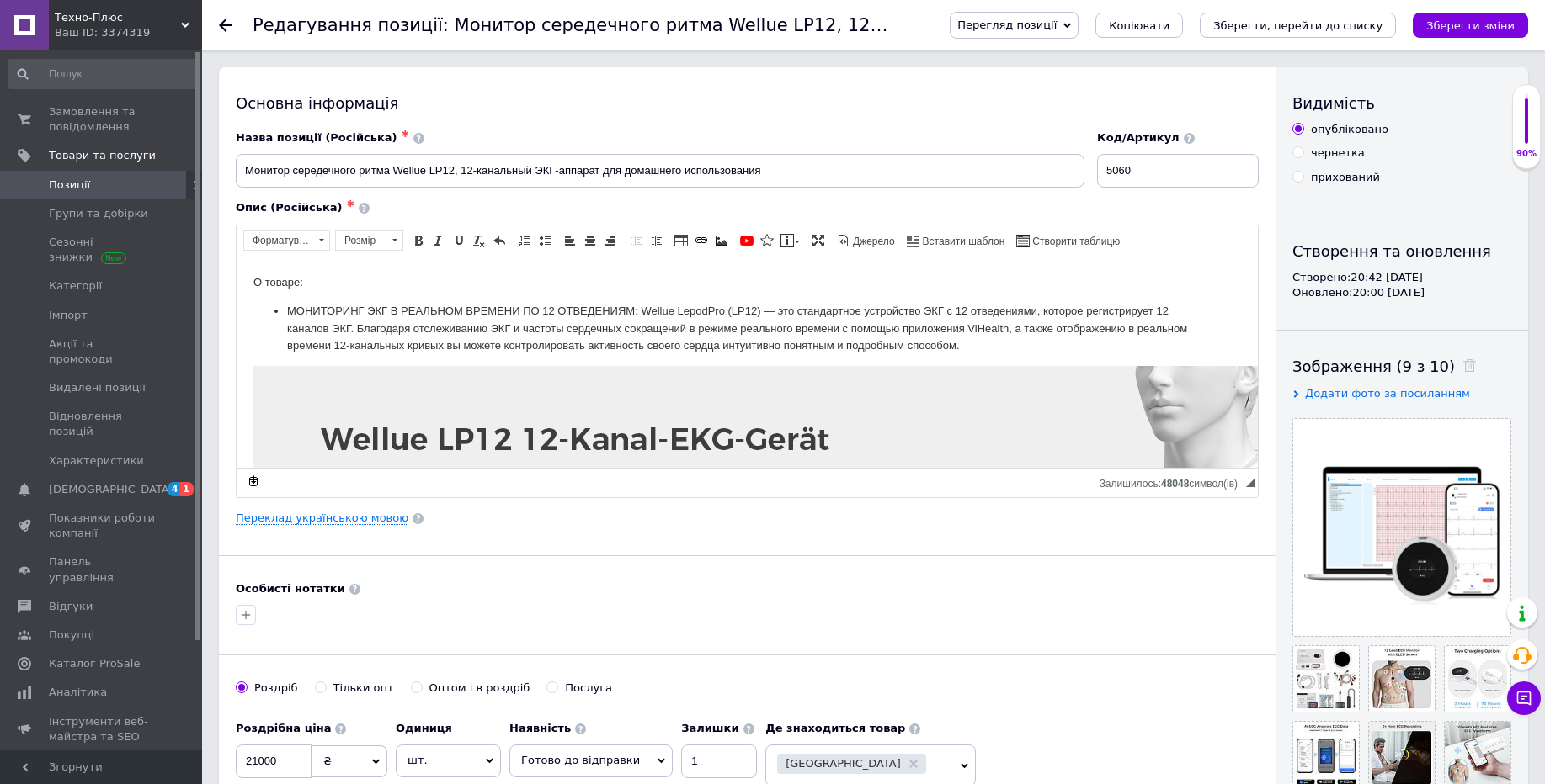
click at [223, 23] on use at bounding box center [226, 26] width 14 height 14
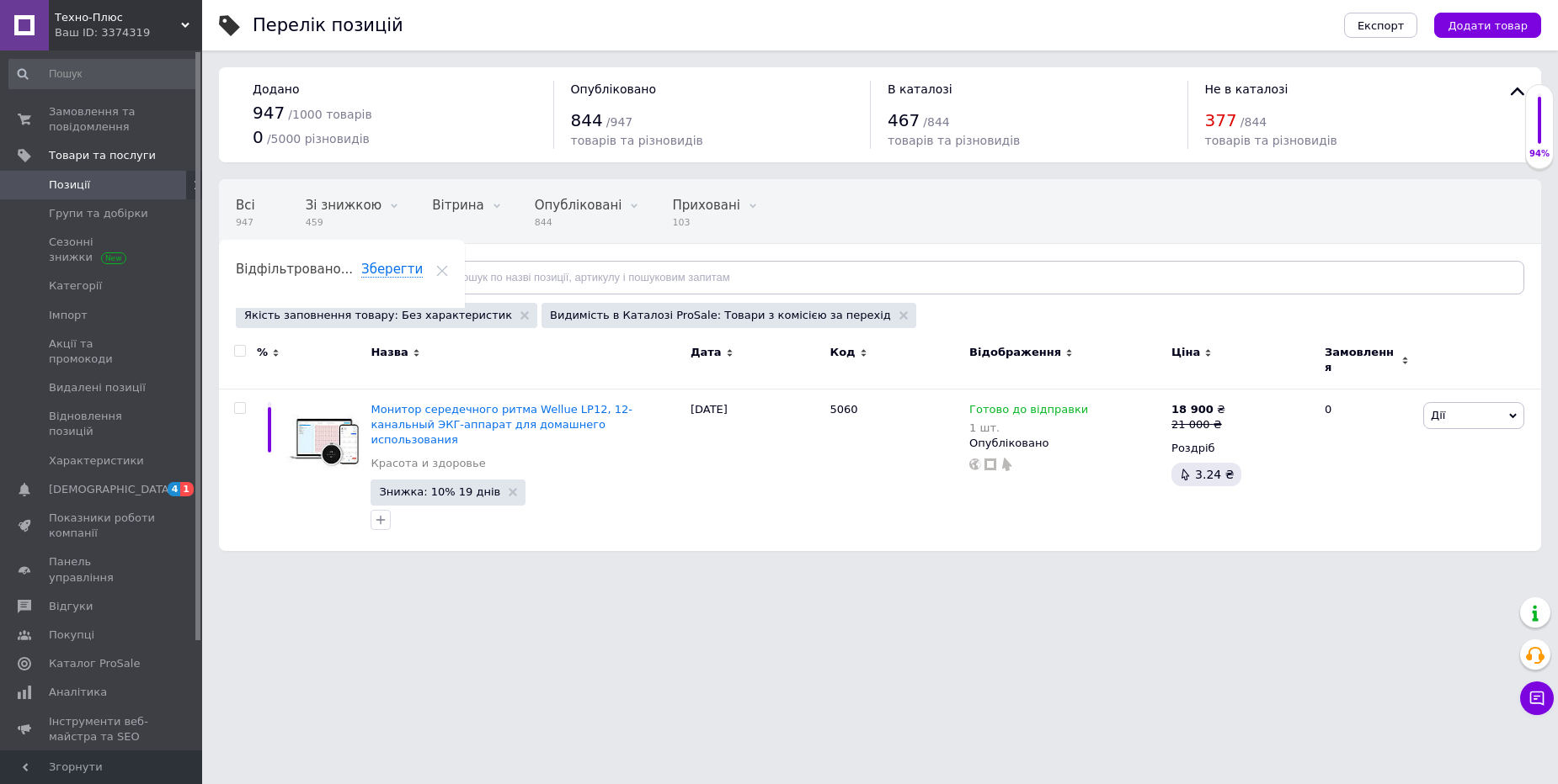
click at [837, 319] on div "Видимість в Каталозі ProSale: Товари з комісією за перехід" at bounding box center [729, 315] width 375 height 25
click at [899, 318] on use at bounding box center [903, 316] width 8 height 8
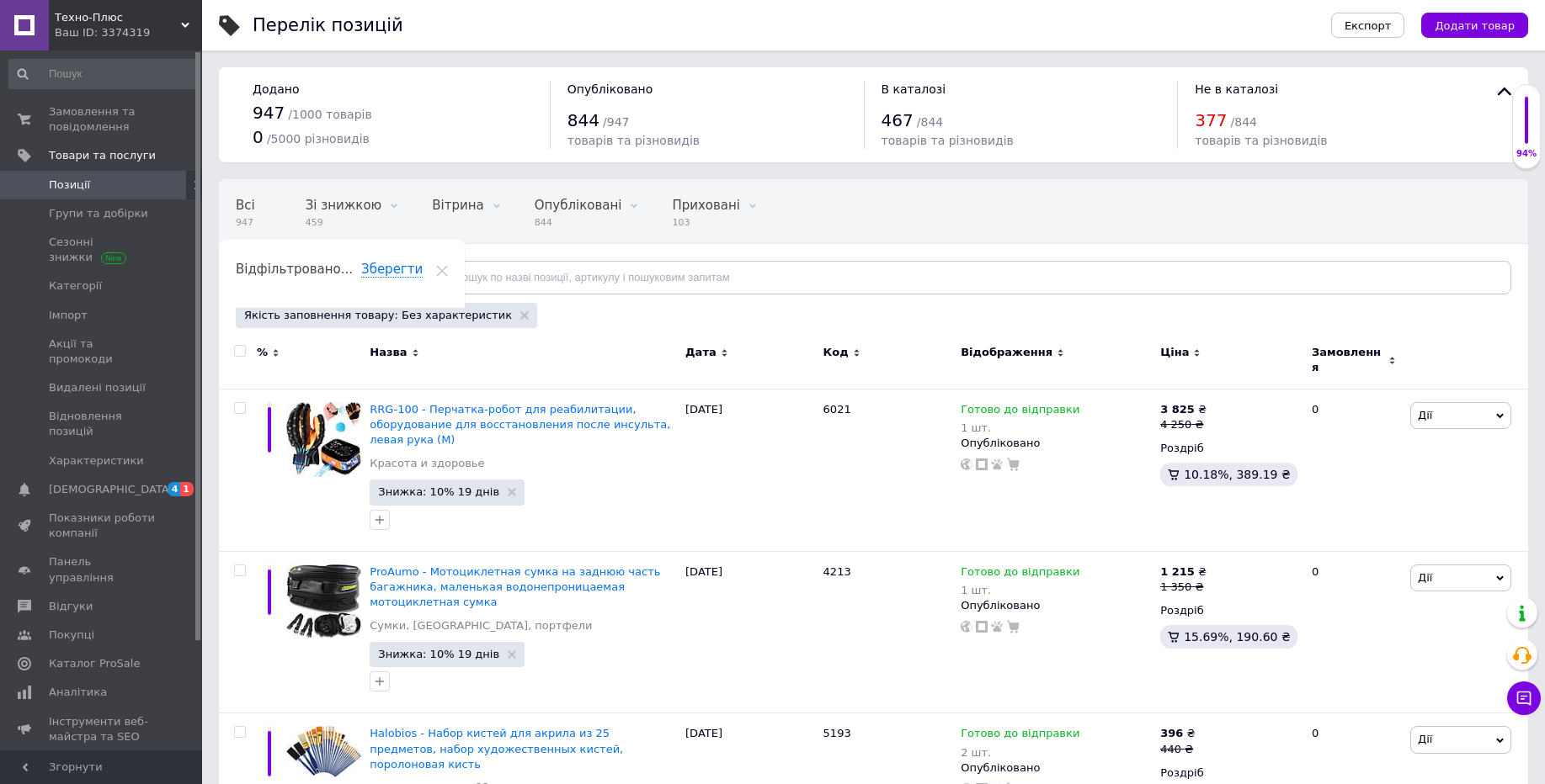
click at [489, 321] on div "Якість заповнення товару: Без характеристик" at bounding box center [387, 315] width 301 height 25
click at [520, 319] on icon at bounding box center [524, 316] width 8 height 8
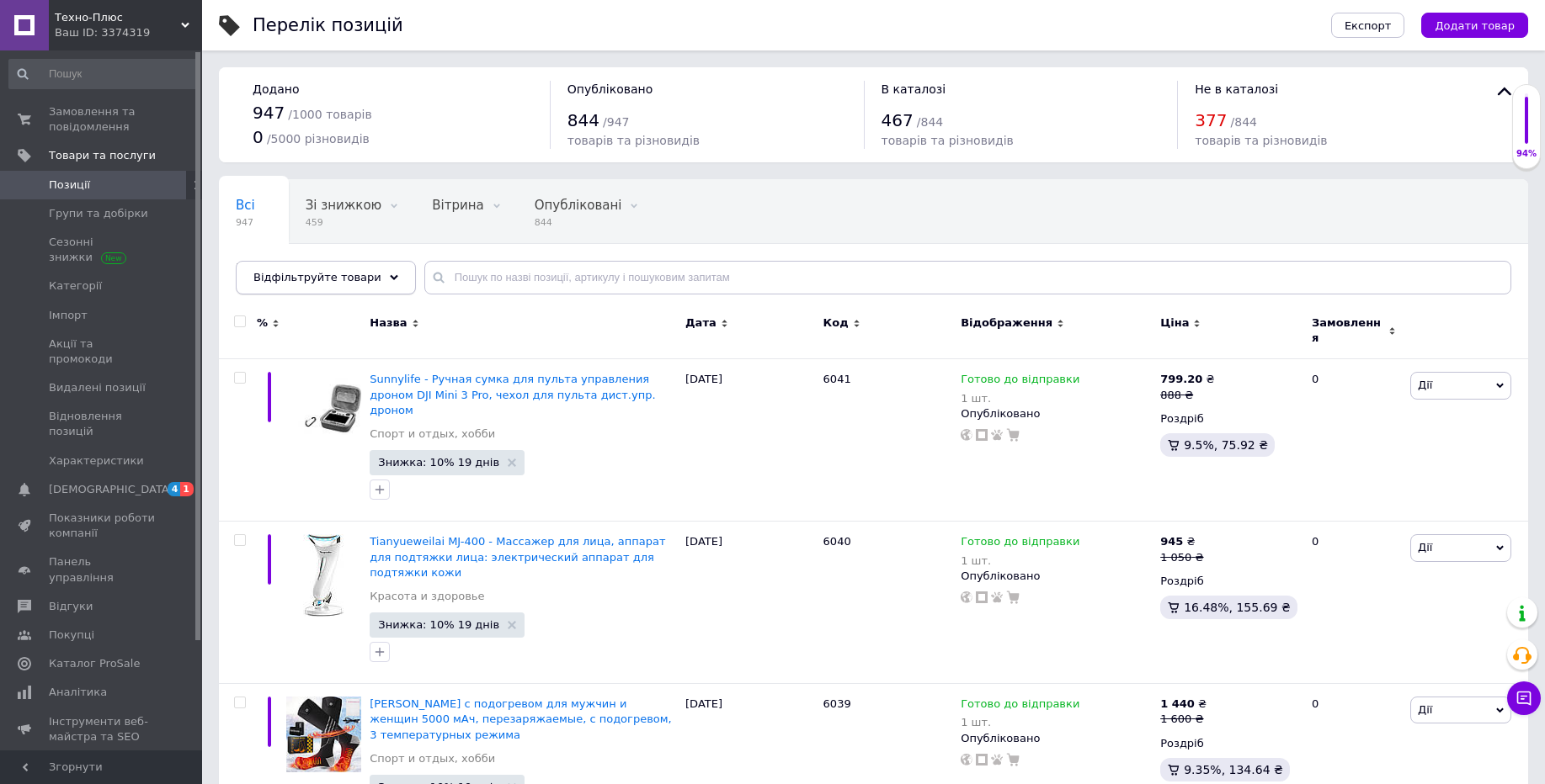
click at [356, 281] on span "Відфільтруйте товари" at bounding box center [317, 277] width 128 height 13
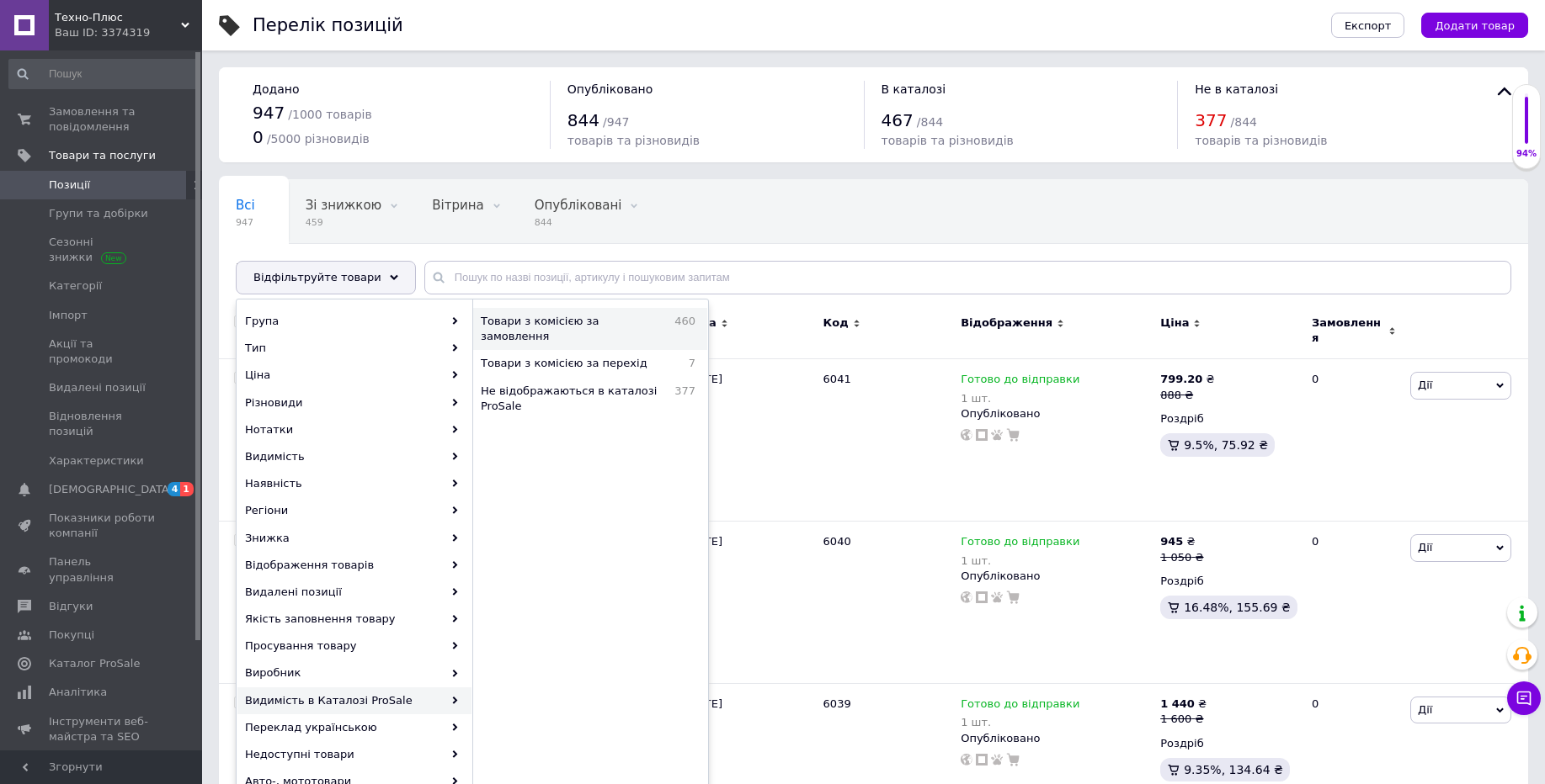
click at [605, 329] on span "Товари з комісією за замовлення" at bounding box center [573, 329] width 185 height 30
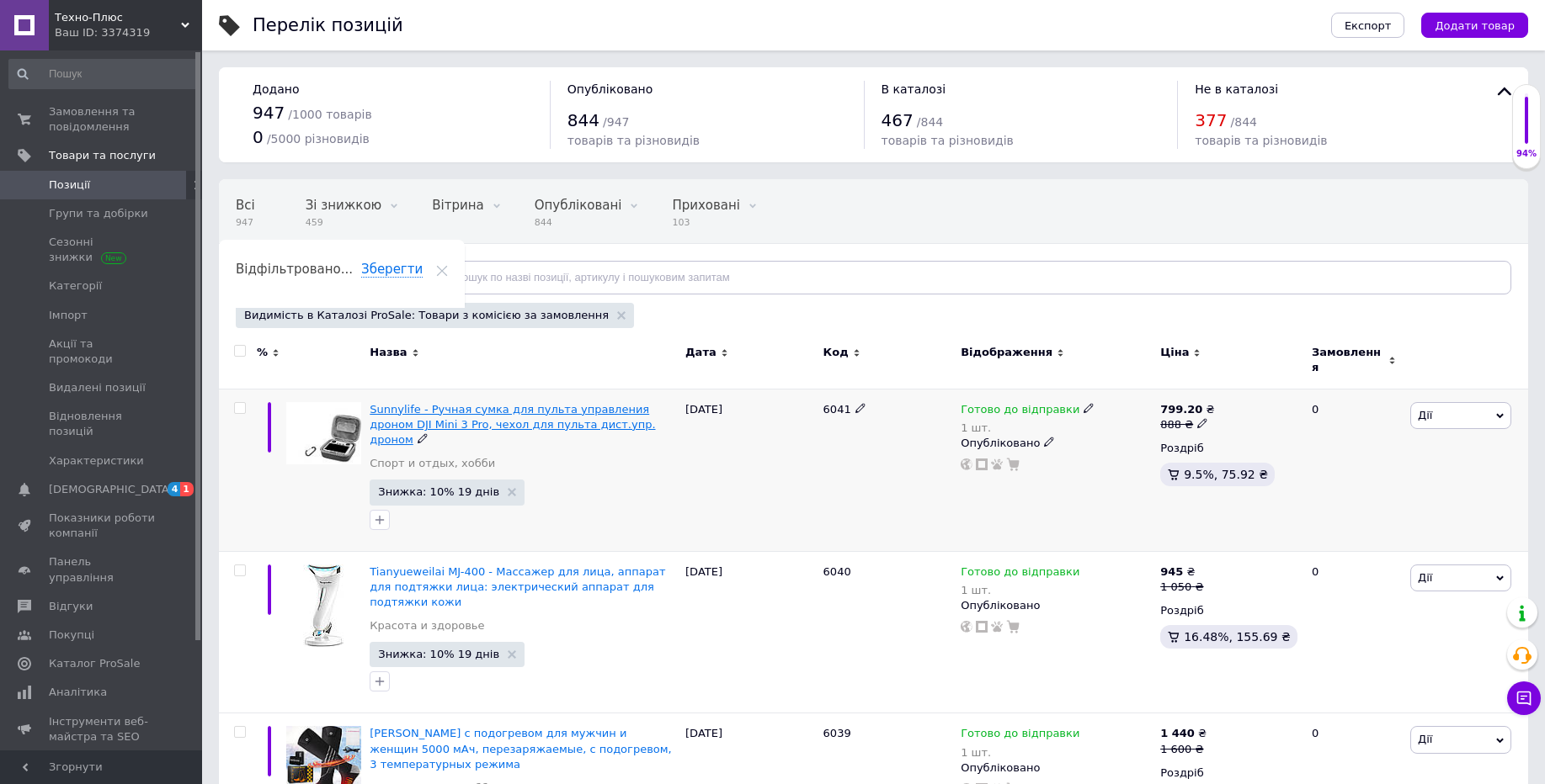
click at [502, 403] on span "Sunnylife - Ручная сумка для пульта управления дроном DJI Mini 3 Pro, чехол для…" at bounding box center [512, 424] width 285 height 43
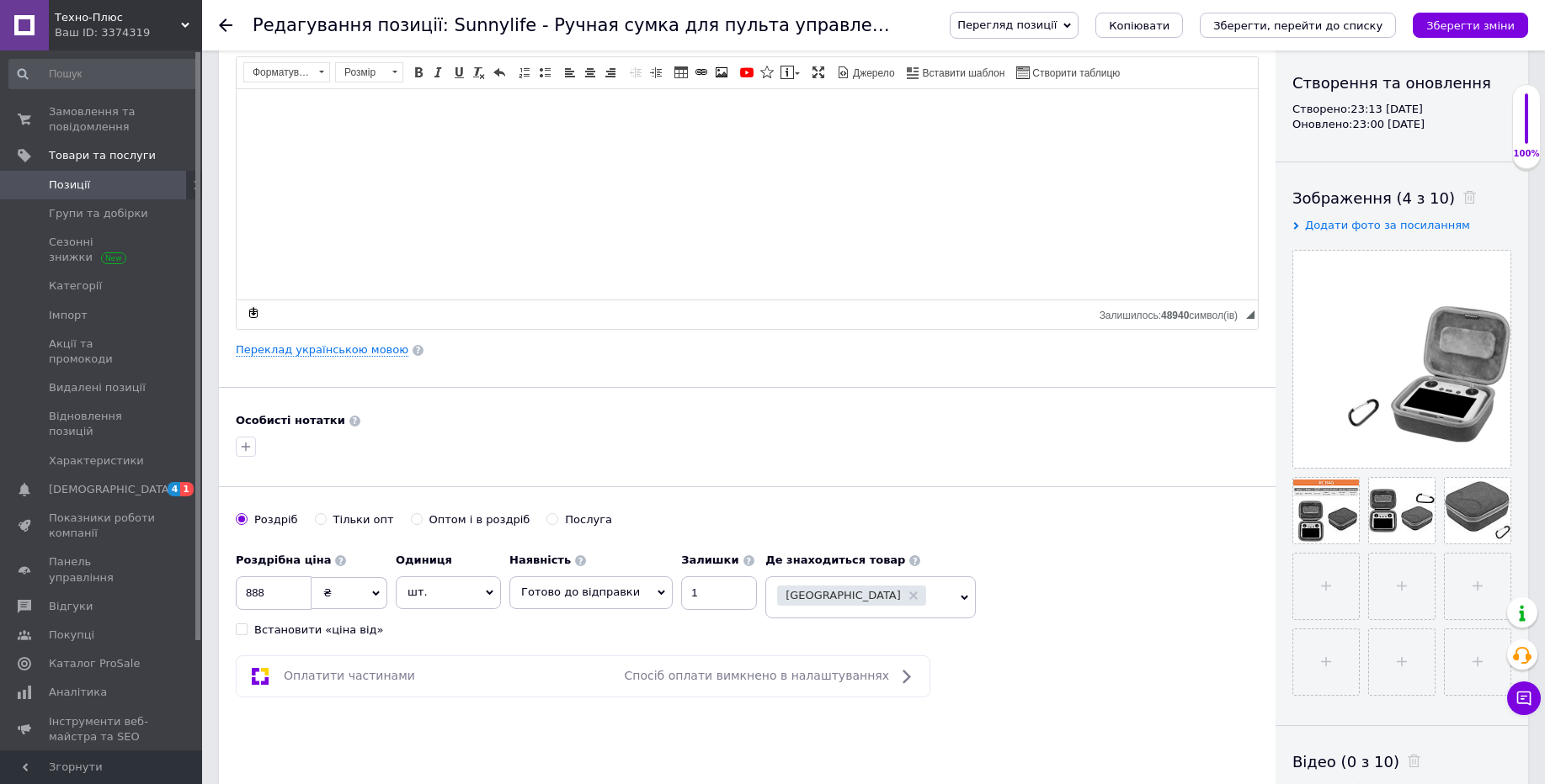
scroll to position [165, 0]
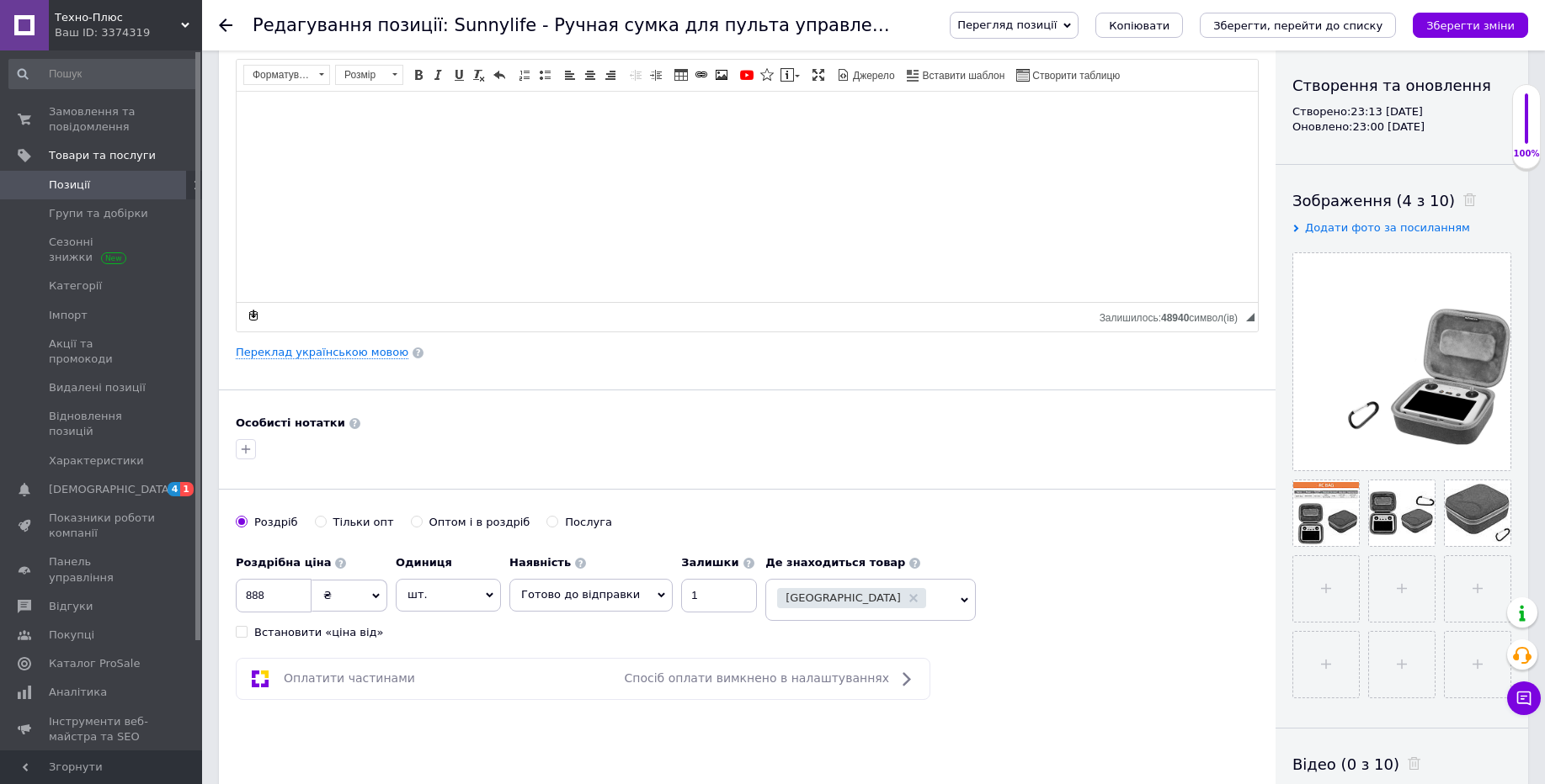
click at [231, 20] on icon at bounding box center [226, 26] width 14 height 14
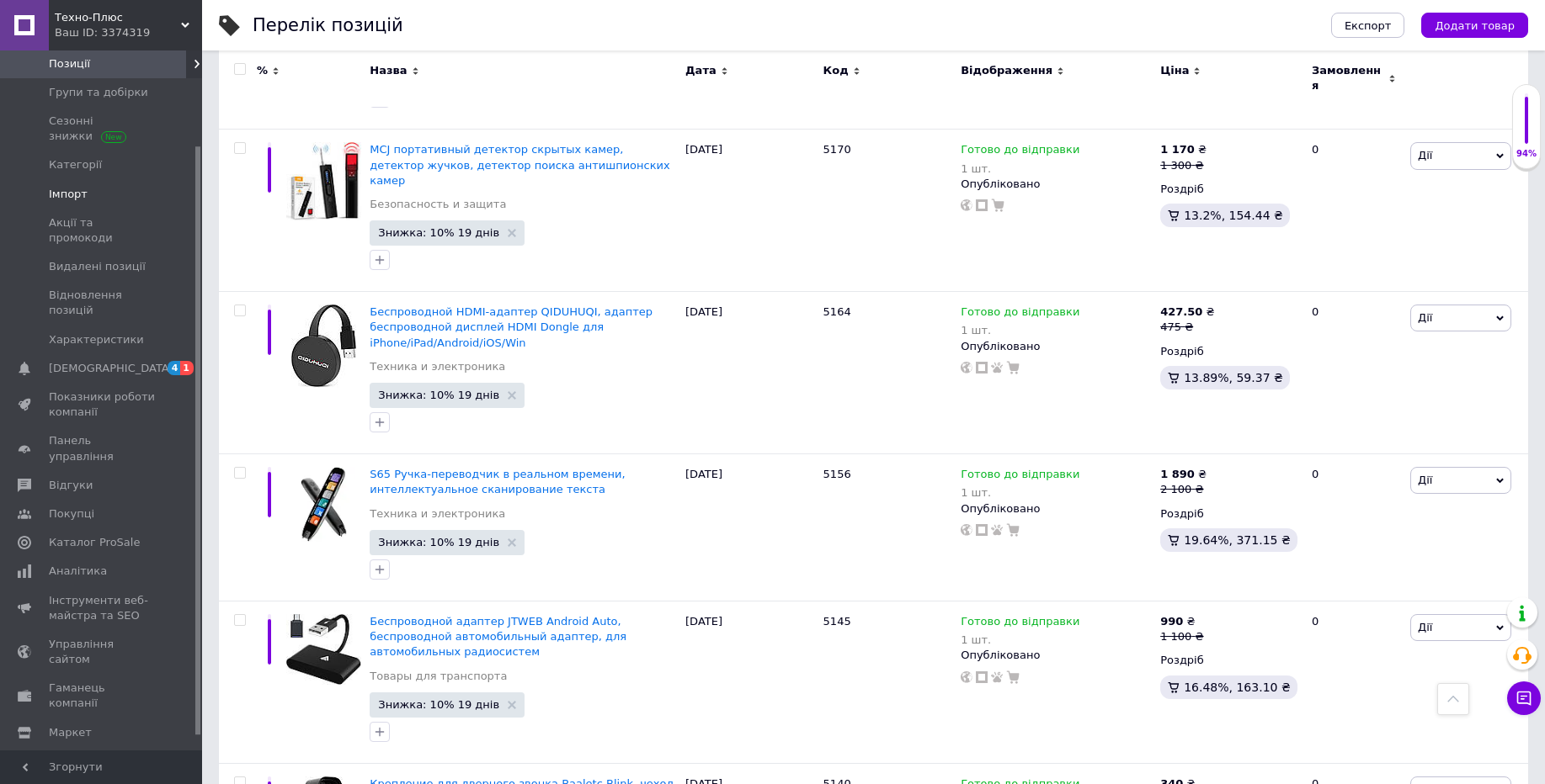
scroll to position [130, 0]
click at [62, 710] on link "Маркет" at bounding box center [104, 724] width 207 height 29
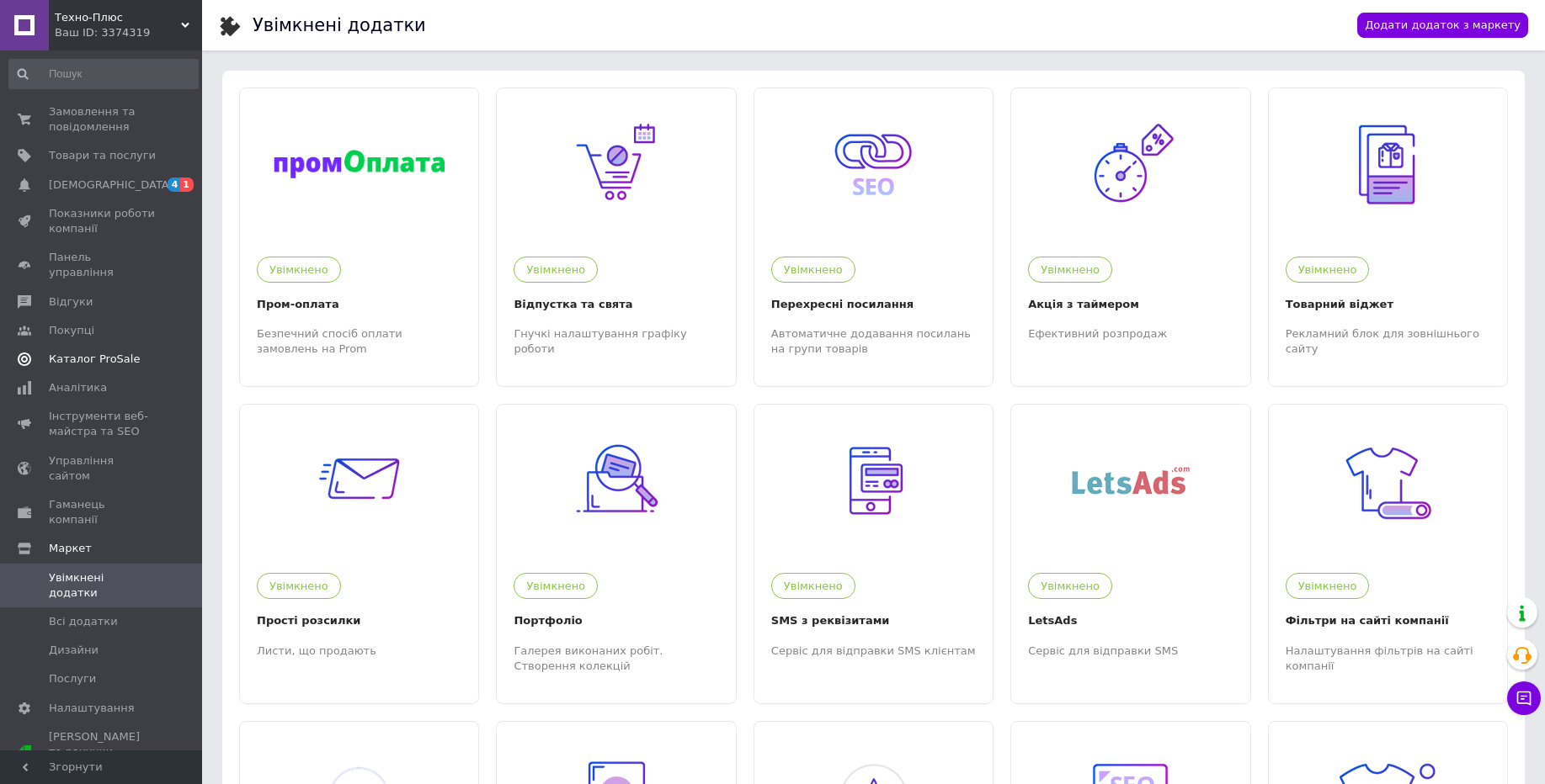
click at [99, 352] on span "Каталог ProSale" at bounding box center [94, 359] width 91 height 15
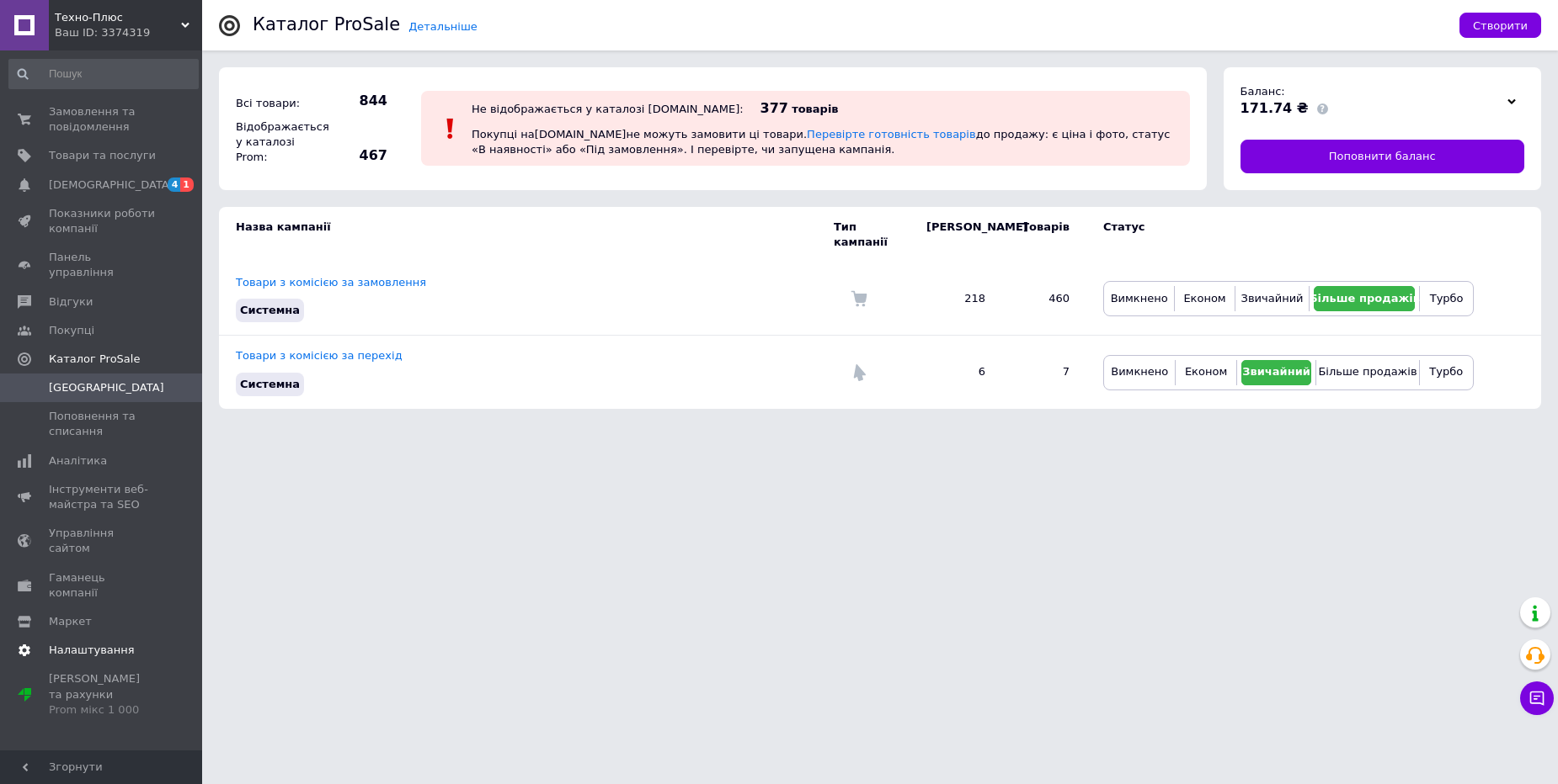
click at [83, 644] on span "Налаштування" at bounding box center [92, 651] width 86 height 15
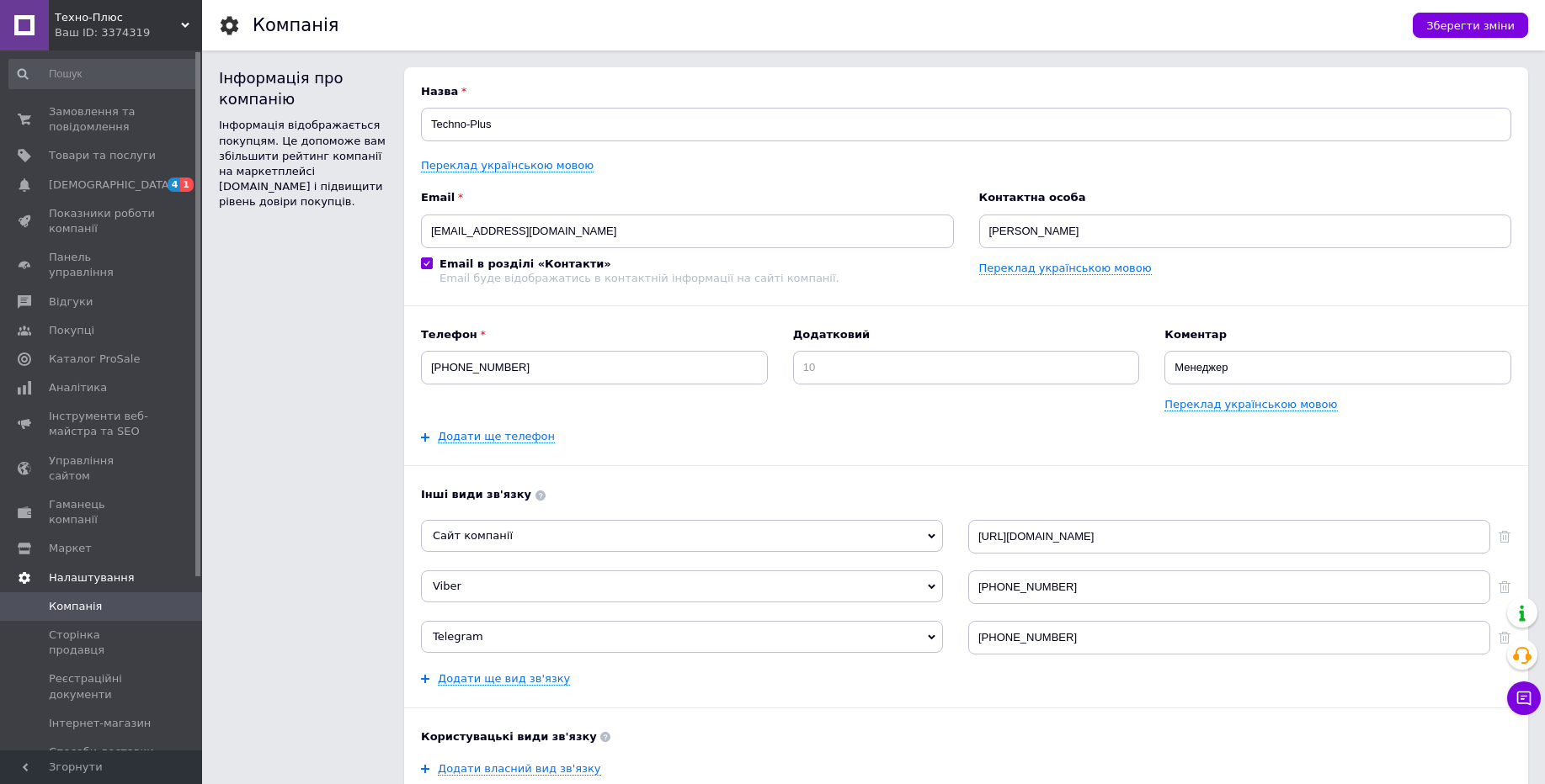
scroll to position [231, 0]
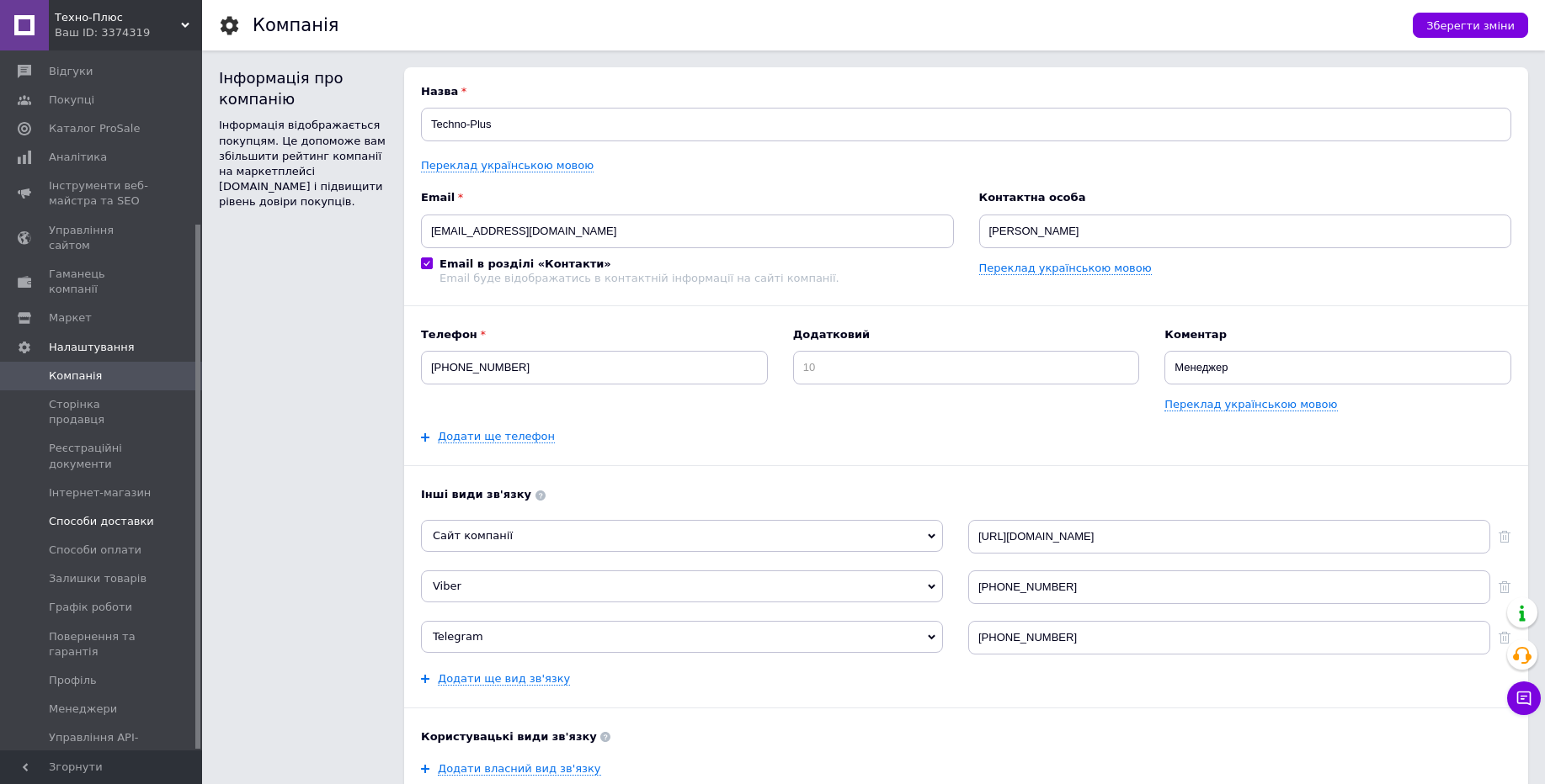
click at [95, 507] on link "Способи доставки" at bounding box center [104, 521] width 207 height 29
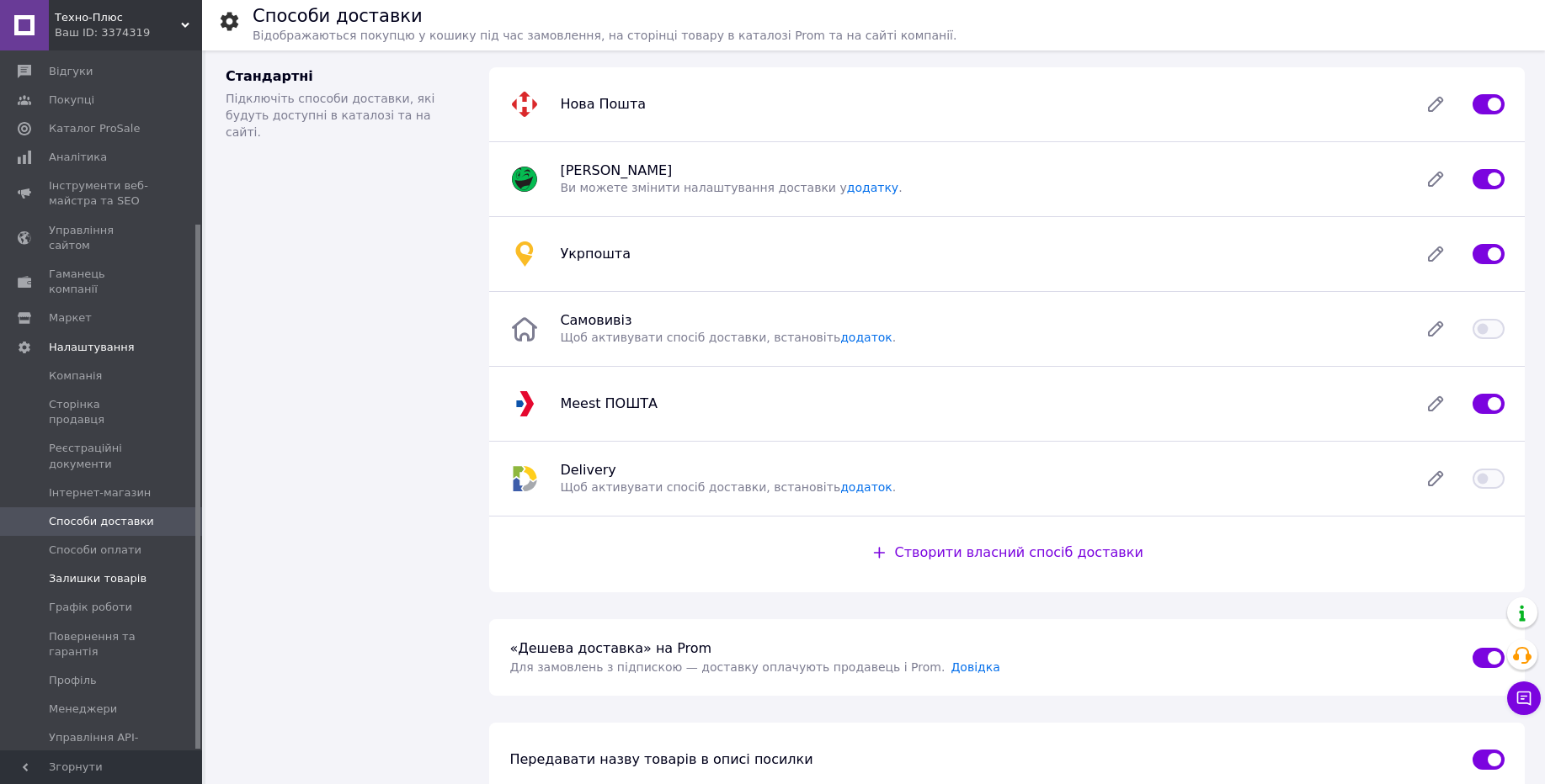
click at [106, 565] on link "Залишки товарів" at bounding box center [104, 579] width 207 height 29
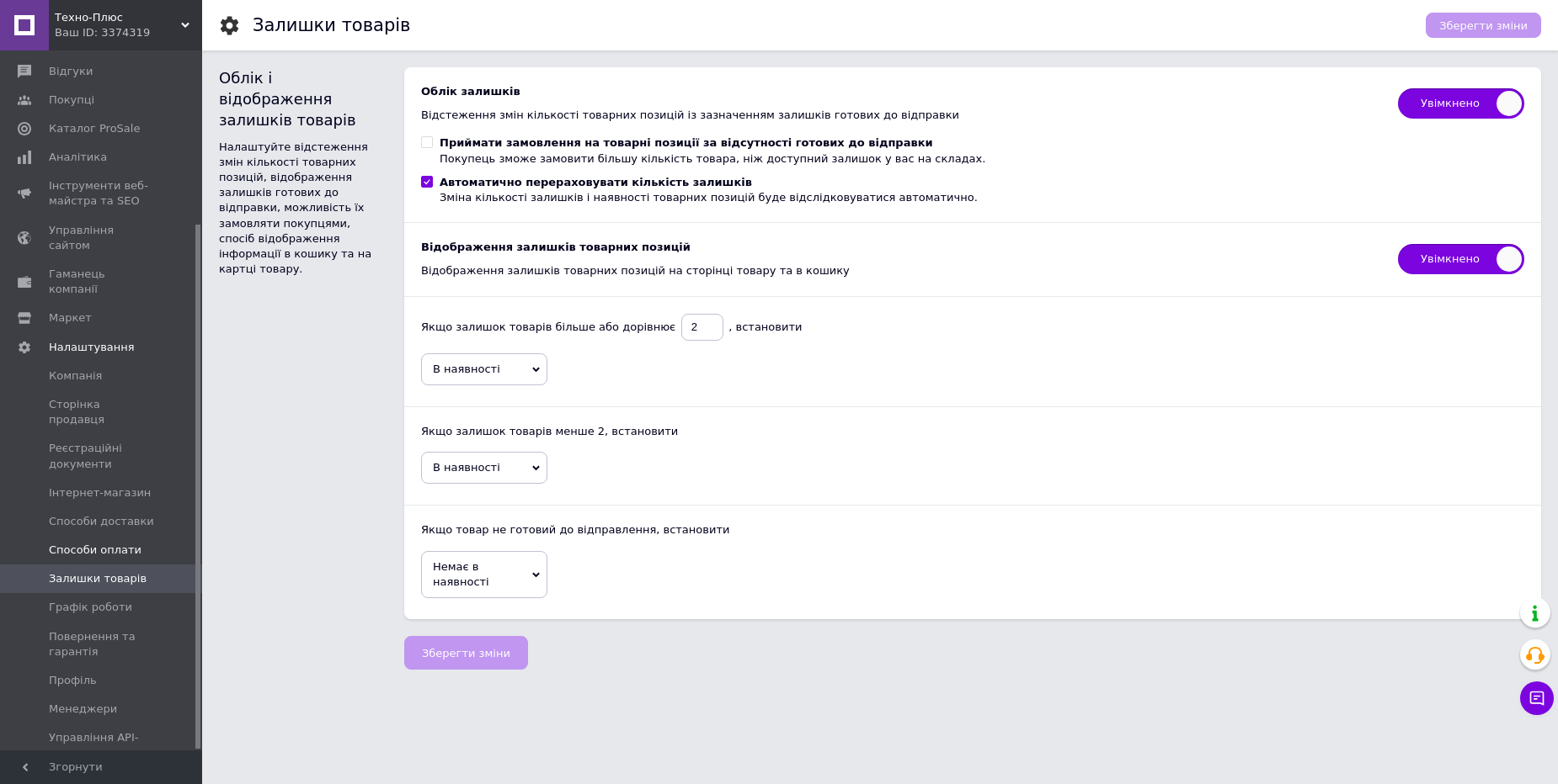
click at [114, 543] on span "Способи оплати" at bounding box center [95, 550] width 93 height 15
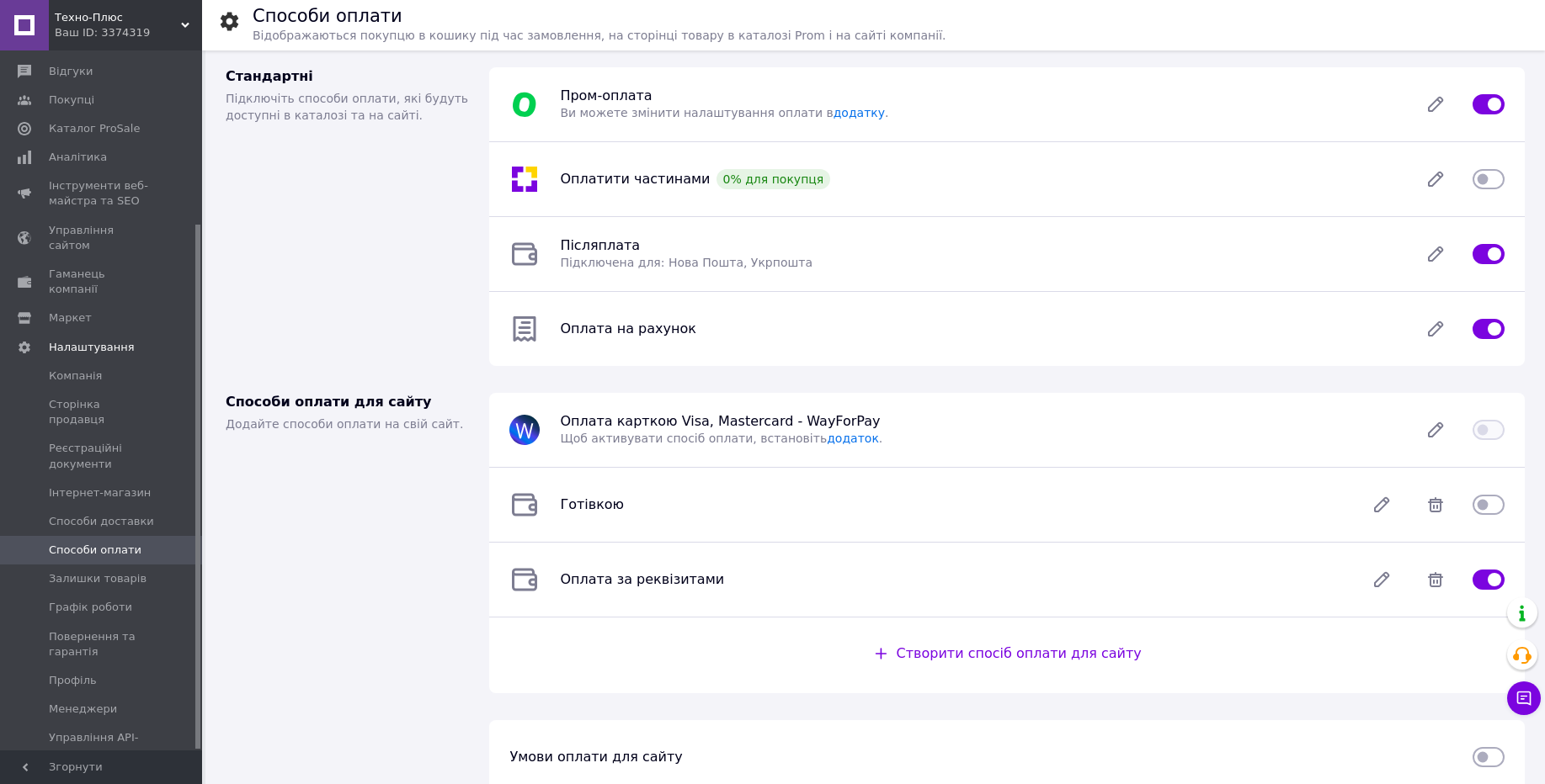
click at [126, 17] on span "Техно-Плюс" at bounding box center [118, 17] width 127 height 15
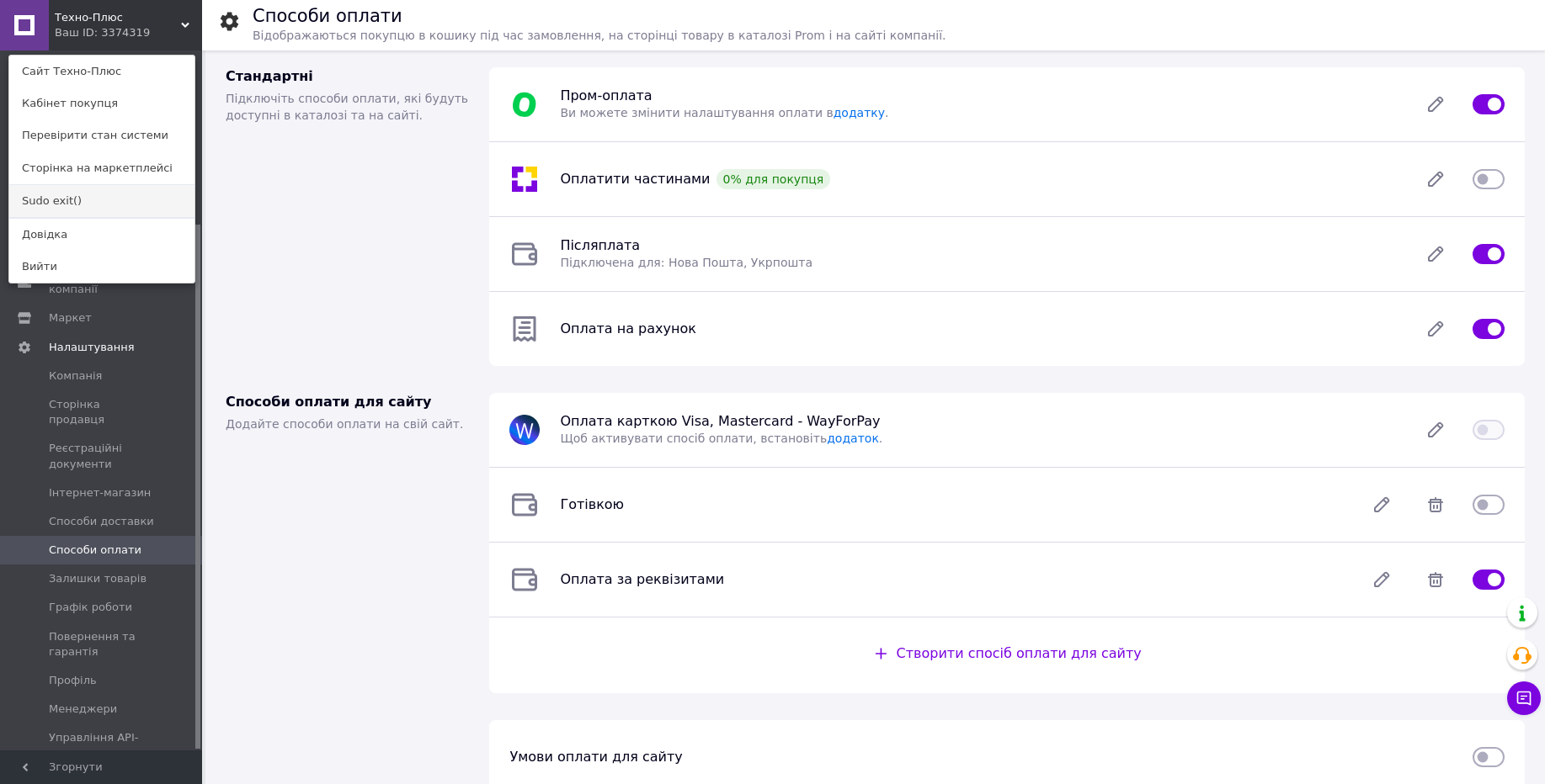
click at [66, 198] on link "Sudo exit()" at bounding box center [102, 201] width 185 height 32
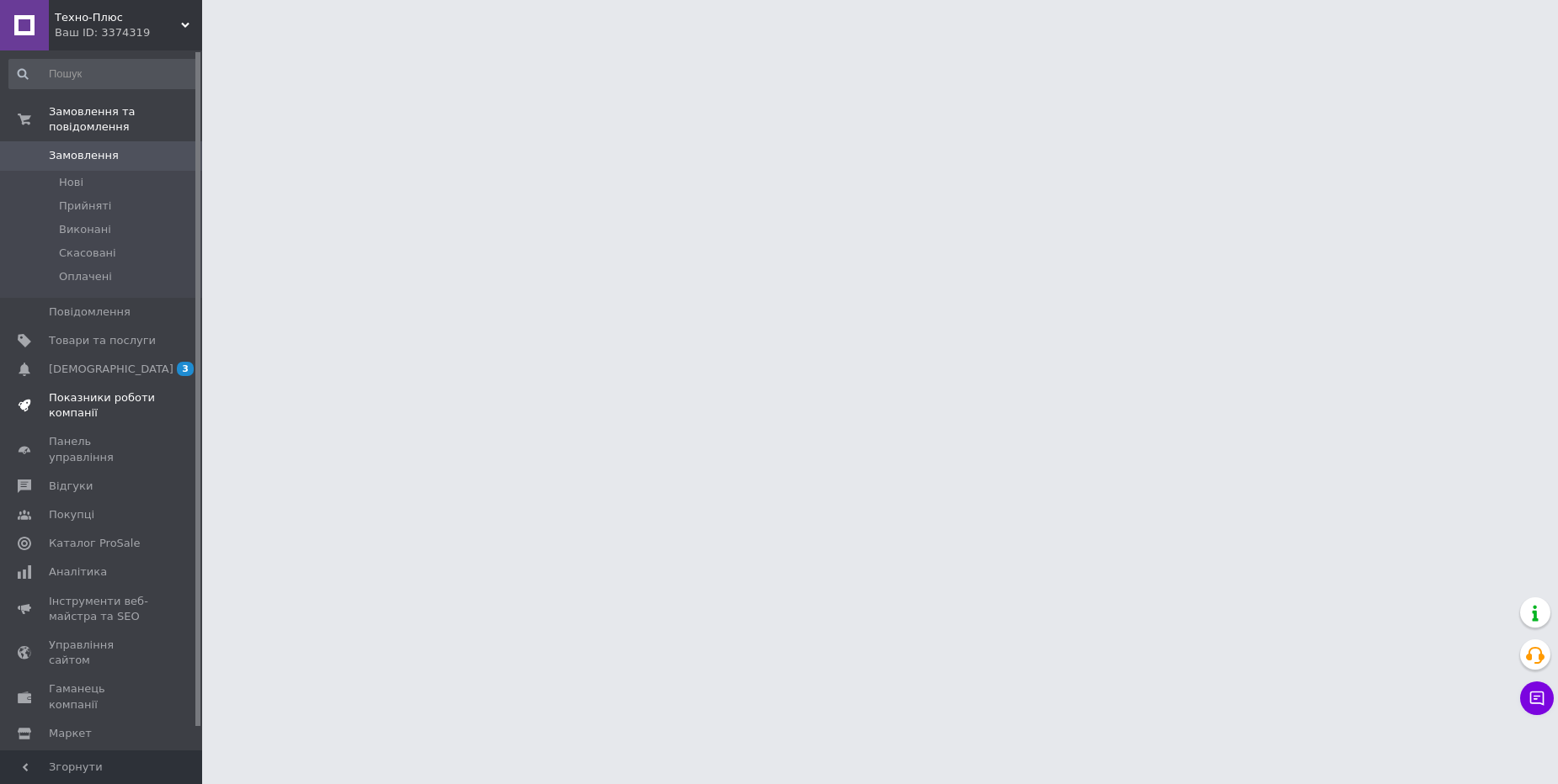
click at [102, 408] on span "Показники роботи компанії" at bounding box center [102, 405] width 107 height 30
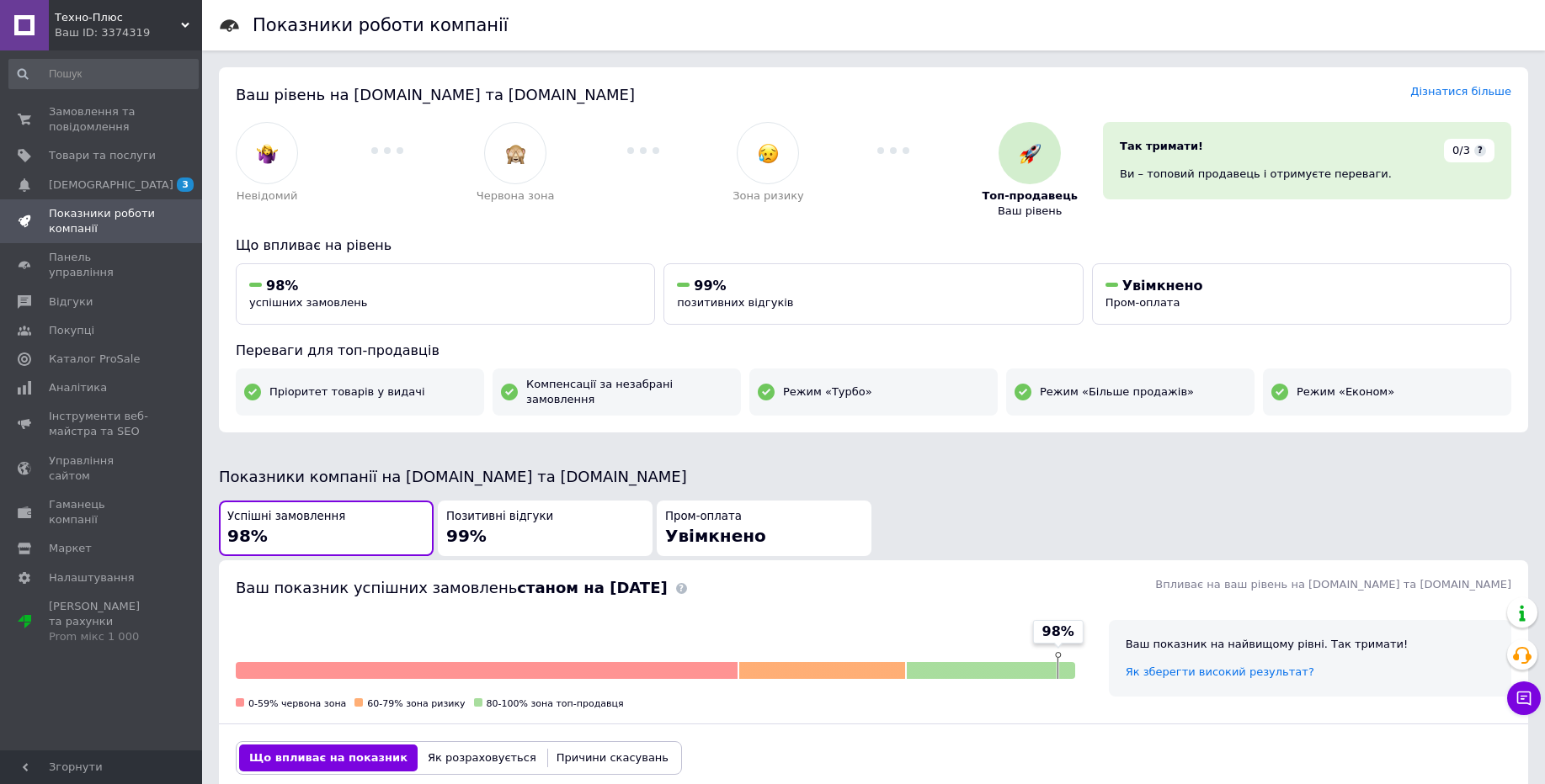
scroll to position [692, 0]
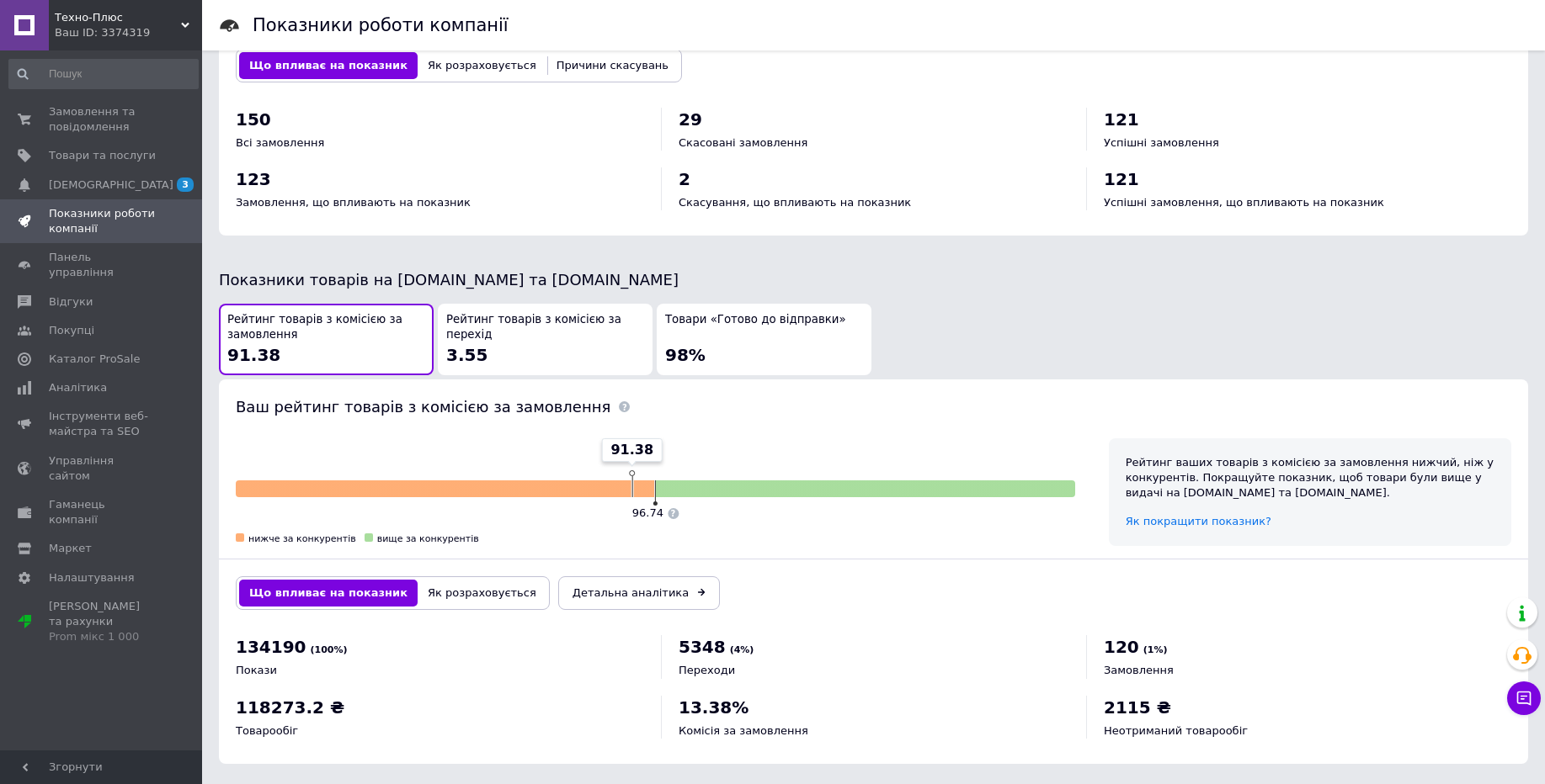
click at [445, 584] on button "Як розраховується" at bounding box center [481, 593] width 129 height 27
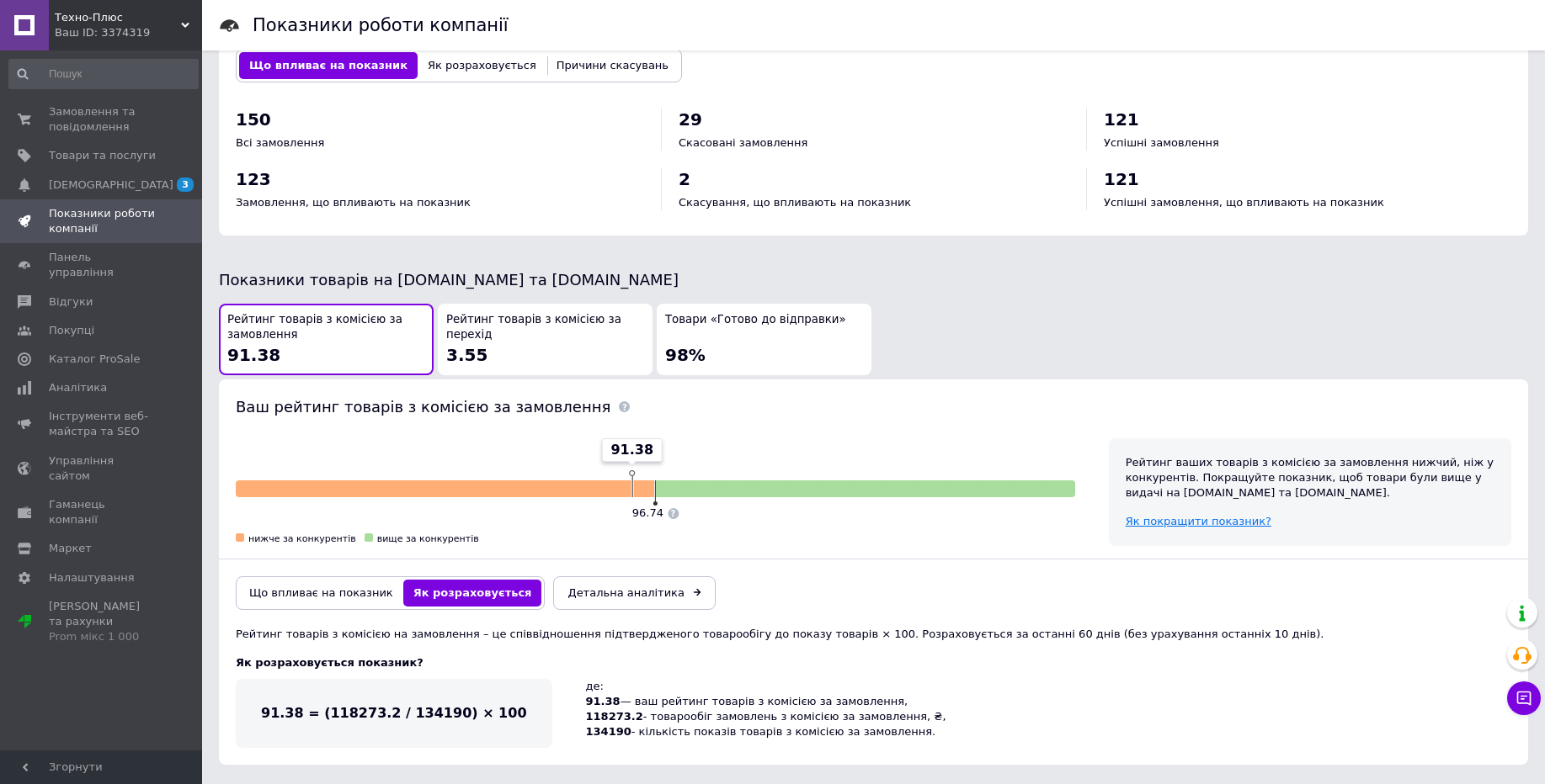
click at [1215, 515] on span "Як покращити показник?" at bounding box center [1199, 521] width 146 height 13
click at [160, 30] on div "Ваш ID: 3374319" at bounding box center [129, 32] width 148 height 15
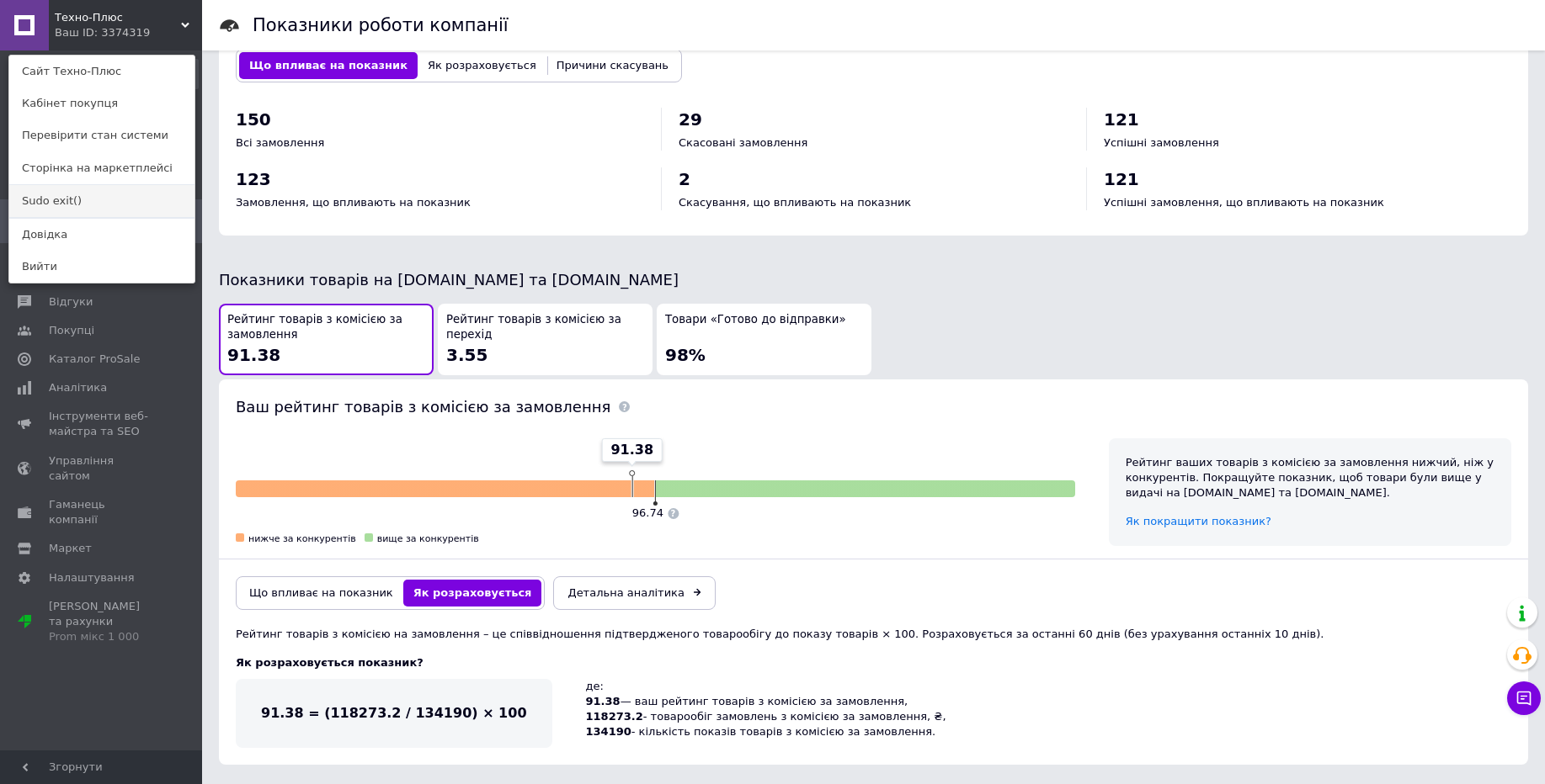
click at [117, 191] on link "Sudo exit()" at bounding box center [102, 201] width 185 height 32
